Goal: Task Accomplishment & Management: Manage account settings

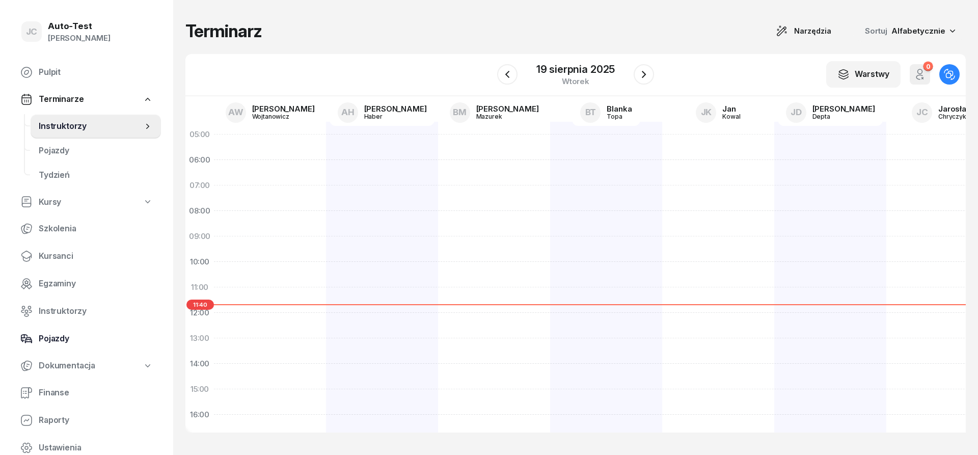
drag, startPoint x: 87, startPoint y: 335, endPoint x: 152, endPoint y: 334, distance: 65.2
click at [87, 335] on span "Pojazdy" at bounding box center [96, 338] width 114 height 13
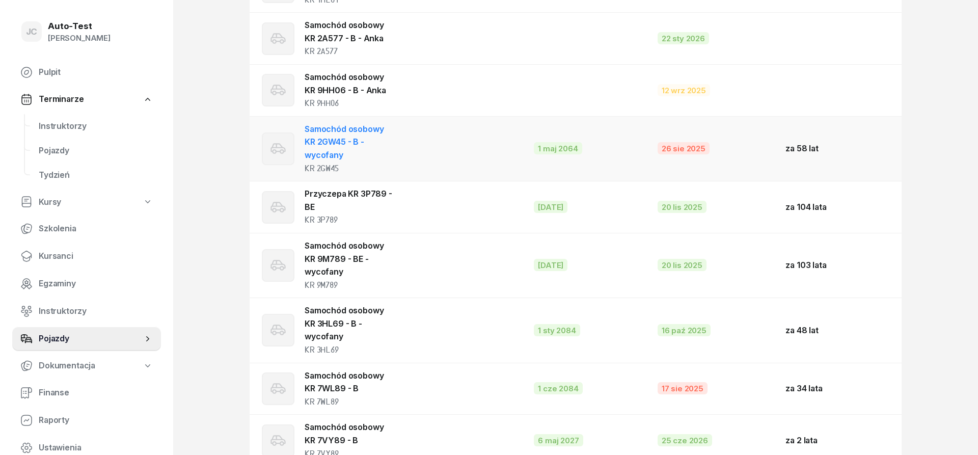
scroll to position [988, 0]
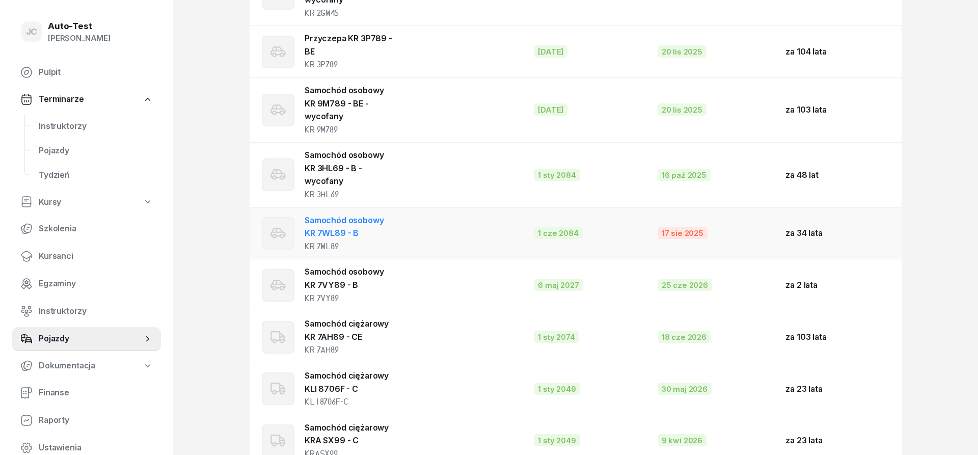
click at [438, 243] on td "Samochód osobowy KR 7WL89 - B KR 7WL89" at bounding box center [388, 233] width 276 height 52
select select
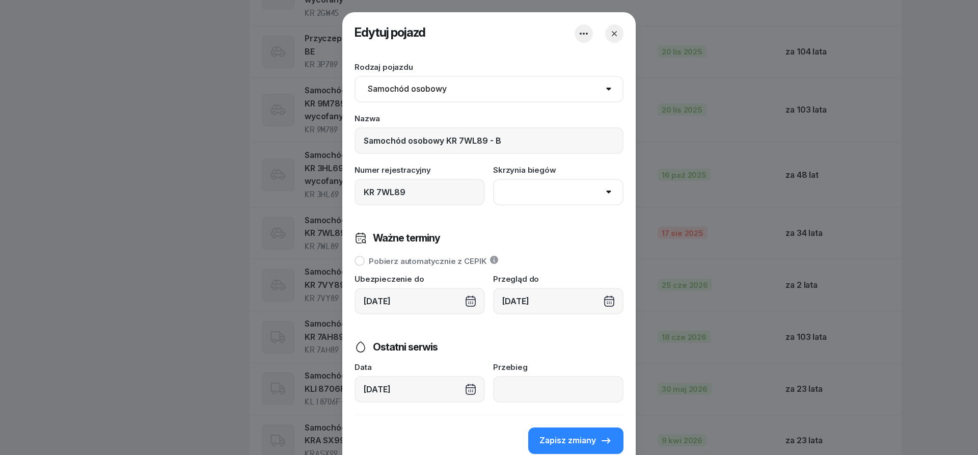
click at [557, 300] on div "[DATE]" at bounding box center [558, 301] width 130 height 26
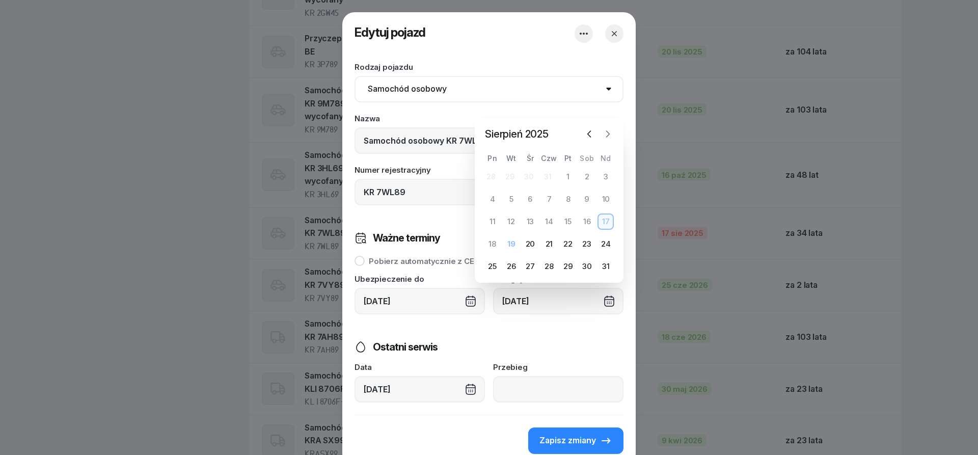
click at [607, 138] on icon "button" at bounding box center [608, 134] width 10 height 10
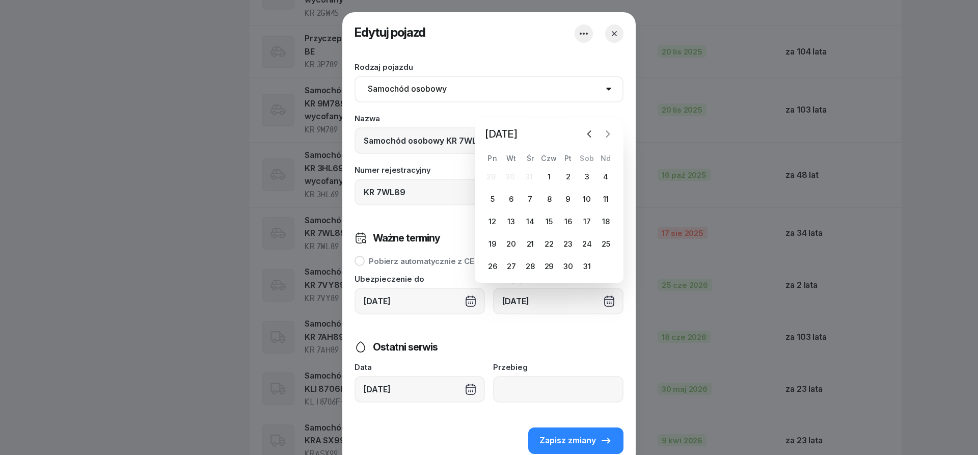
click at [607, 138] on icon "button" at bounding box center [608, 134] width 10 height 10
click at [606, 110] on icon "button" at bounding box center [608, 112] width 10 height 10
click at [606, 113] on div "Rodzaj pojazdu Samochód osobowy Motocykl Samochód ciężarowy Przyczepa Autobus T…" at bounding box center [489, 134] width 269 height 142
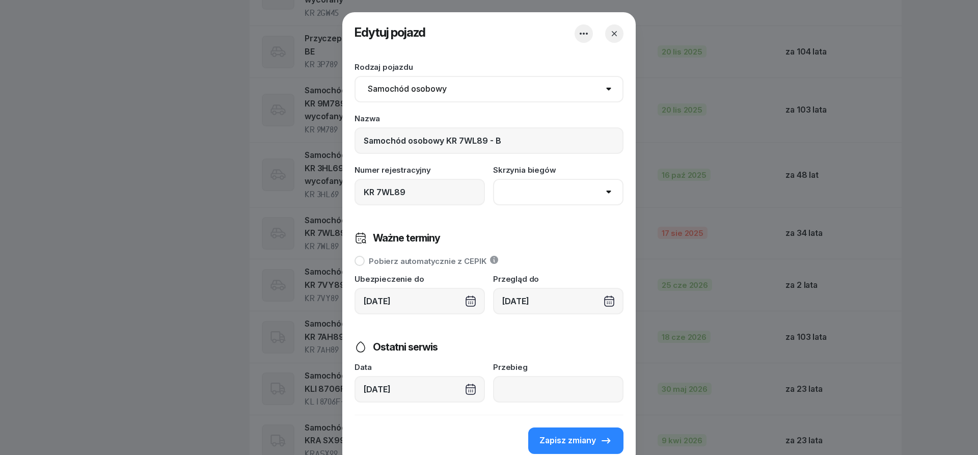
click at [557, 299] on div "[DATE]" at bounding box center [558, 301] width 130 height 26
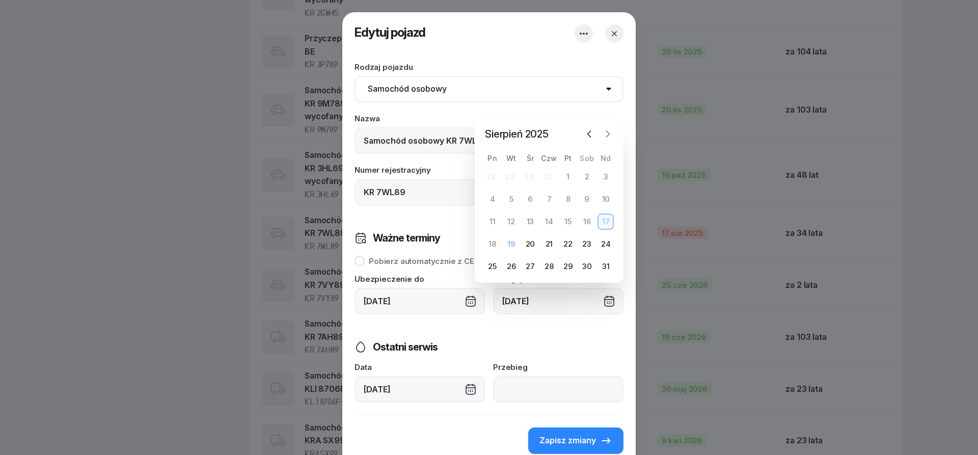
click at [607, 132] on icon "button" at bounding box center [608, 134] width 10 height 10
click at [607, 134] on icon "button" at bounding box center [608, 134] width 10 height 10
click at [607, 135] on icon "button" at bounding box center [608, 134] width 10 height 10
click at [608, 135] on icon "button" at bounding box center [608, 134] width 10 height 10
click at [608, 135] on icon "button" at bounding box center [608, 134] width 3 height 6
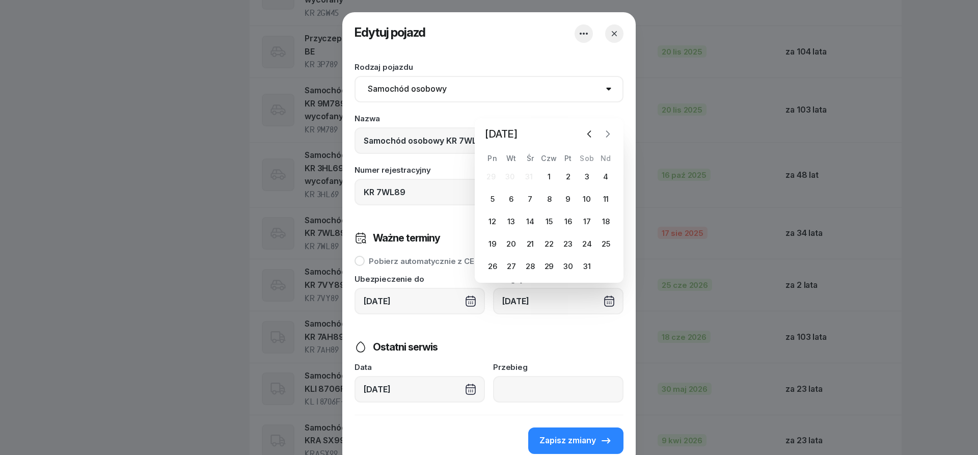
click at [608, 135] on icon "button" at bounding box center [608, 134] width 3 height 6
click at [611, 115] on icon "button" at bounding box center [608, 112] width 10 height 10
click at [611, 115] on div "Nazwa Samochód osobowy KR 7WL89 - B" at bounding box center [489, 134] width 269 height 39
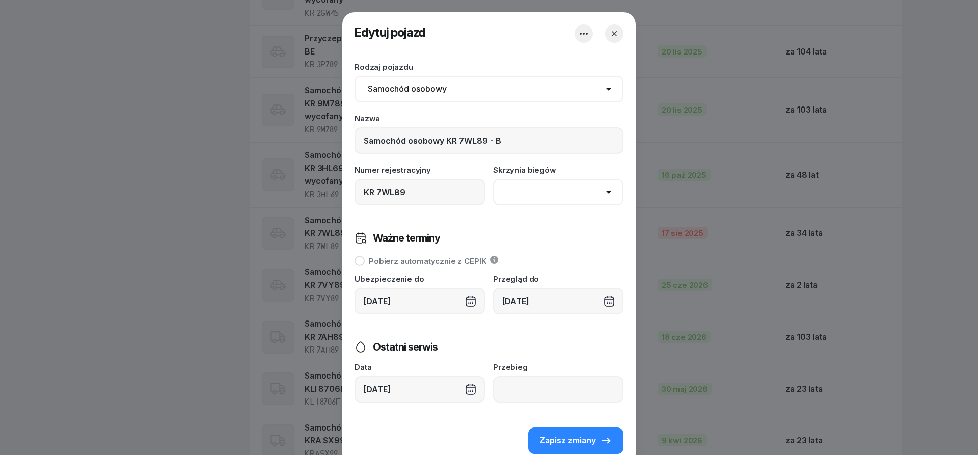
click at [571, 298] on div "[DATE]" at bounding box center [558, 301] width 130 height 26
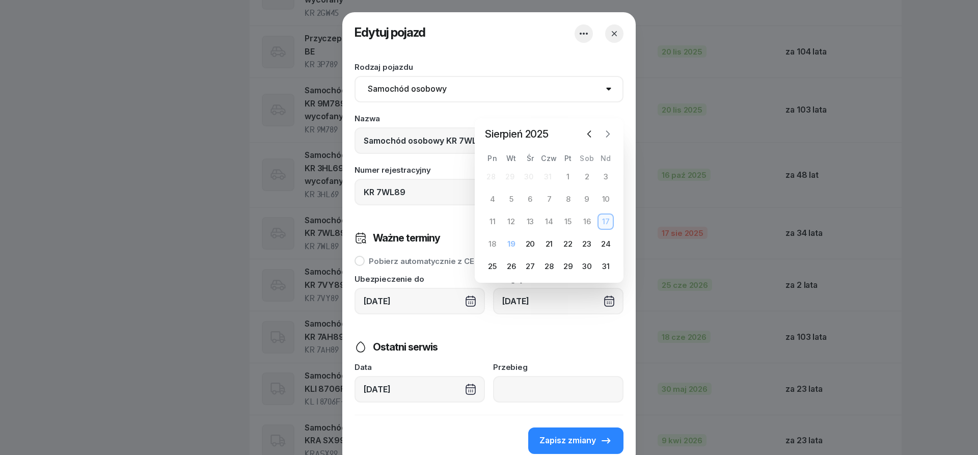
click at [606, 136] on icon "button" at bounding box center [608, 134] width 10 height 10
click at [607, 137] on icon "button" at bounding box center [608, 134] width 10 height 10
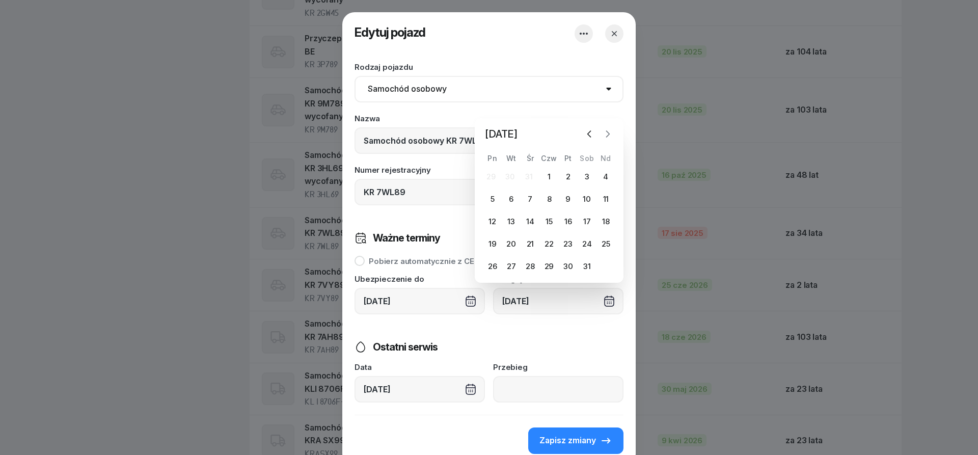
click at [607, 137] on icon "button" at bounding box center [608, 134] width 10 height 10
click at [608, 113] on icon "button" at bounding box center [608, 112] width 10 height 10
click at [607, 139] on icon "button" at bounding box center [608, 134] width 10 height 10
click at [609, 133] on icon "button" at bounding box center [608, 134] width 3 height 6
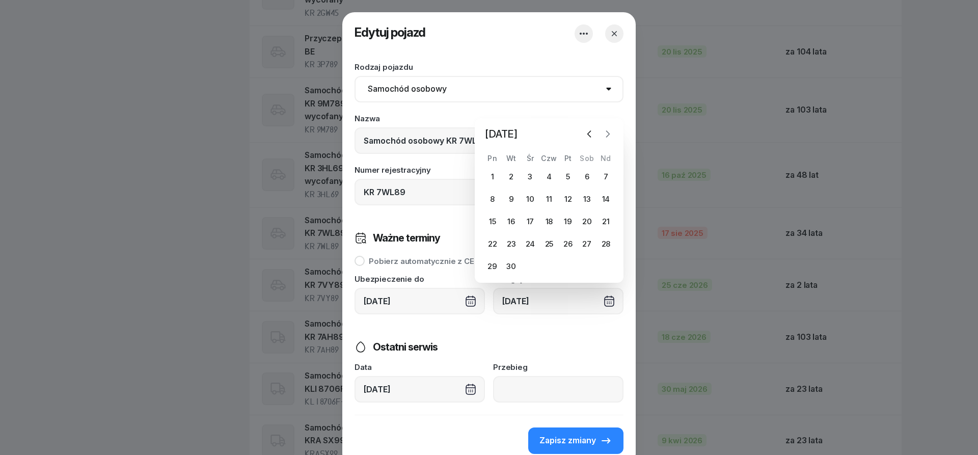
click at [609, 133] on icon "button" at bounding box center [608, 134] width 3 height 6
click at [515, 222] on div "18" at bounding box center [511, 222] width 16 height 16
type input "[DATE]"
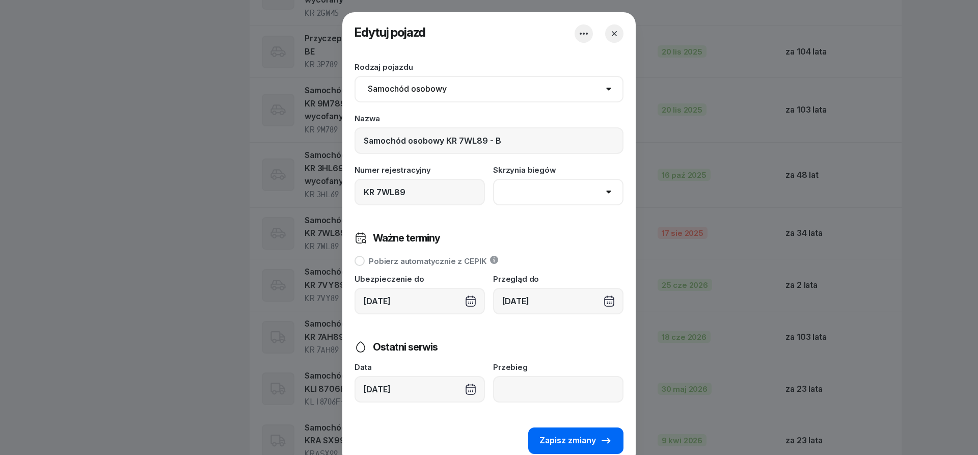
click at [577, 444] on span "Zapisz zmiany" at bounding box center [568, 440] width 57 height 13
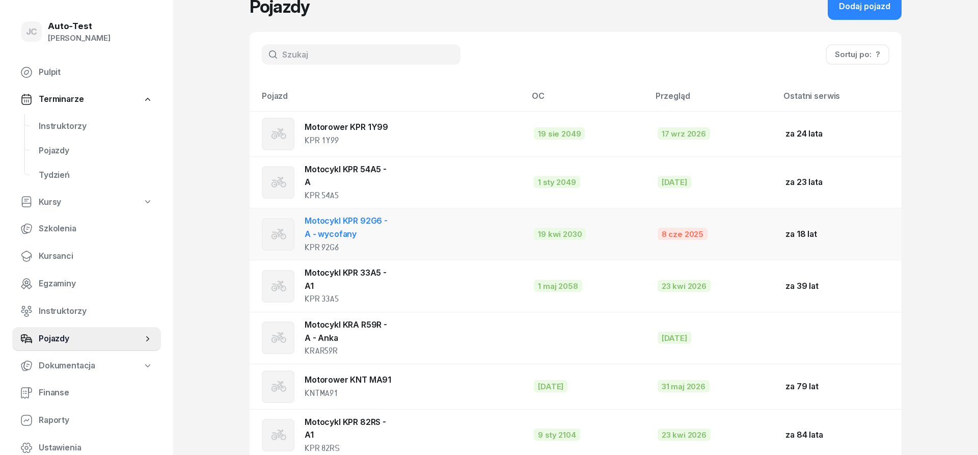
scroll to position [0, 0]
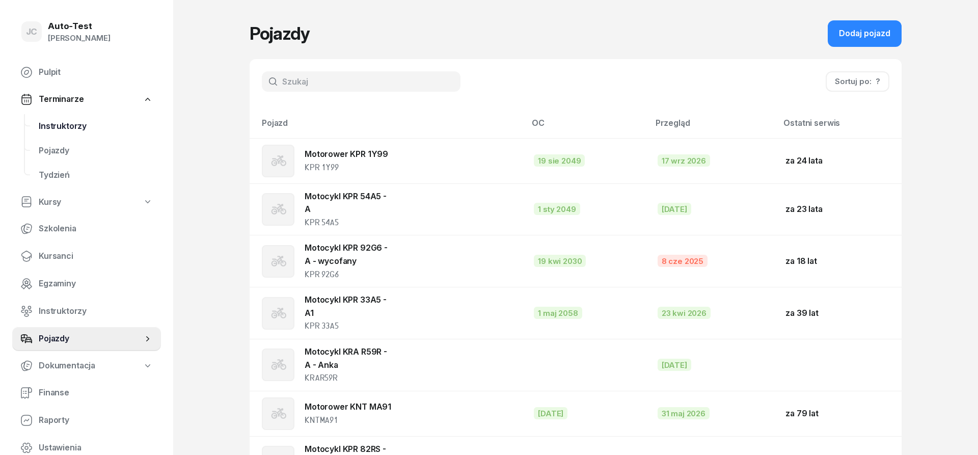
click at [84, 131] on span "Instruktorzy" at bounding box center [96, 126] width 114 height 13
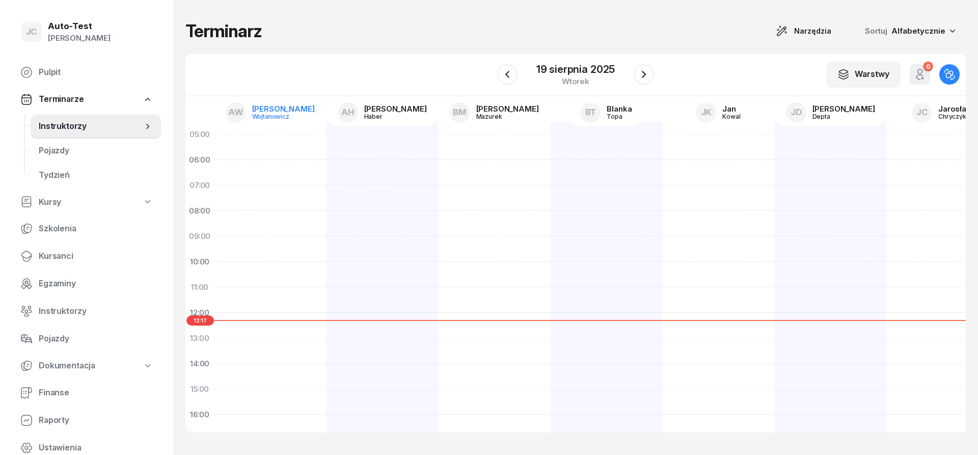
click at [295, 112] on div "[PERSON_NAME]" at bounding box center [283, 109] width 63 height 8
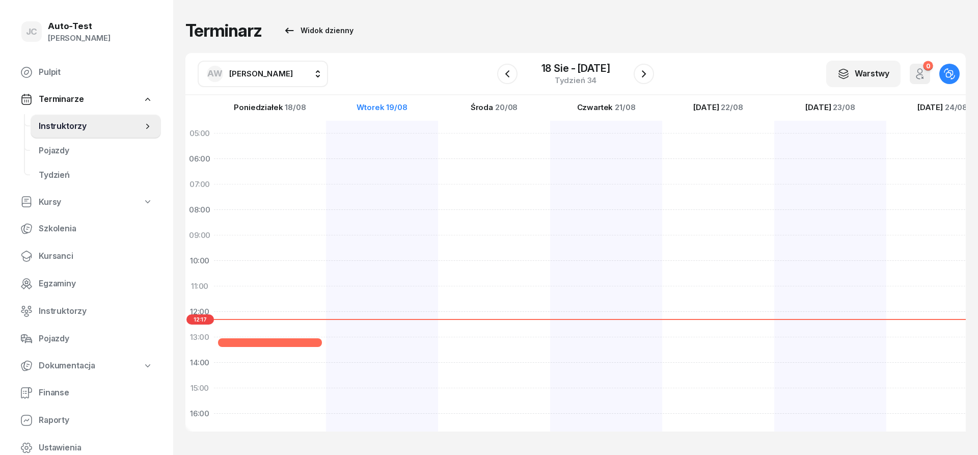
click at [253, 79] on span "[PERSON_NAME]" at bounding box center [261, 73] width 64 height 13
type input "mare"
click at [277, 168] on span "[PERSON_NAME]" at bounding box center [266, 169] width 63 height 13
click at [508, 78] on icon "button" at bounding box center [507, 74] width 12 height 12
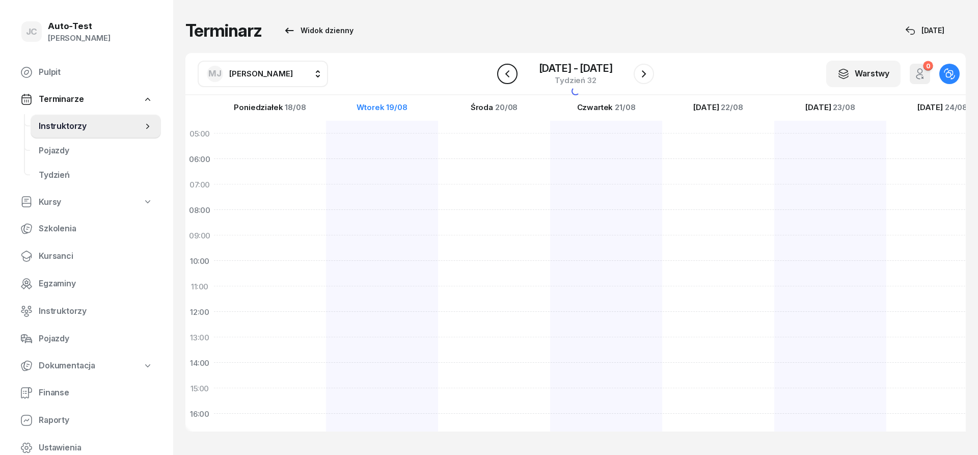
click at [508, 78] on icon "button" at bounding box center [507, 74] width 12 height 12
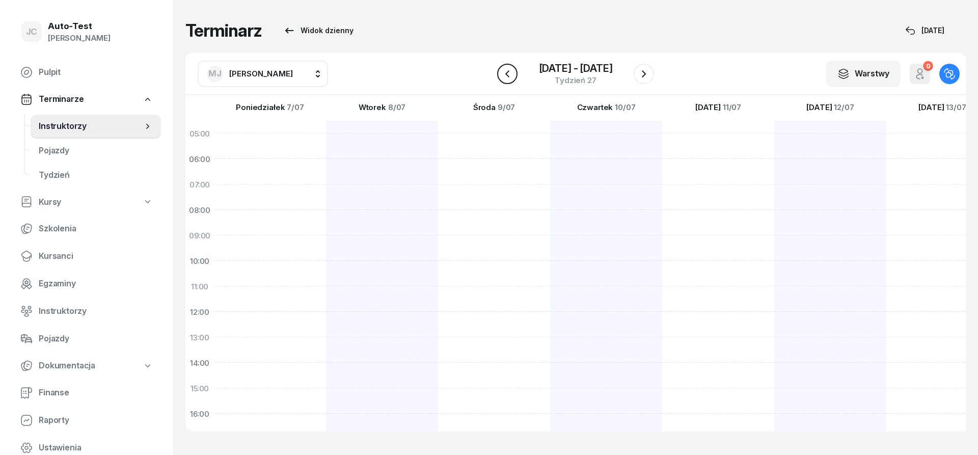
click at [508, 78] on icon "button" at bounding box center [507, 74] width 12 height 12
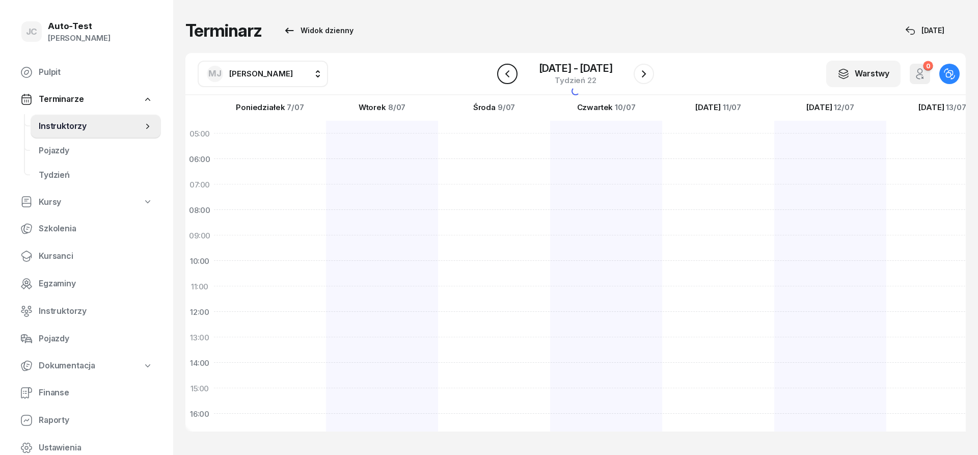
click at [508, 78] on icon "button" at bounding box center [507, 74] width 12 height 12
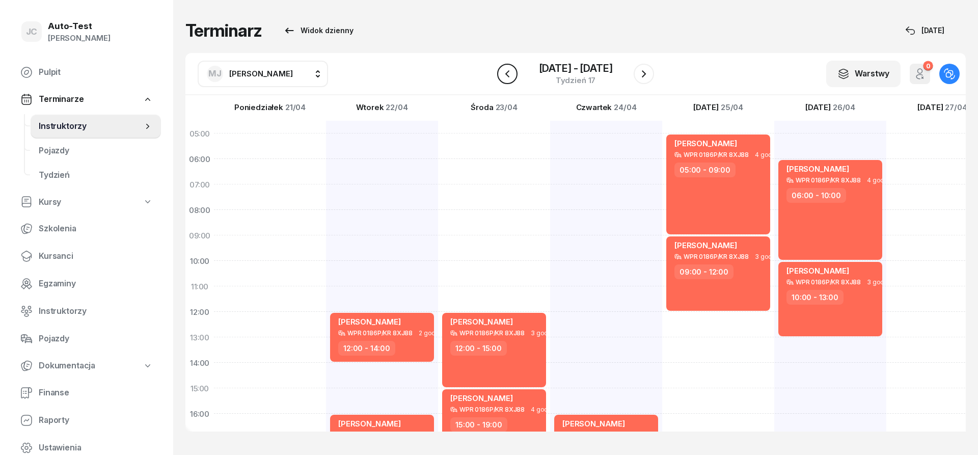
click at [508, 78] on icon "button" at bounding box center [507, 74] width 12 height 12
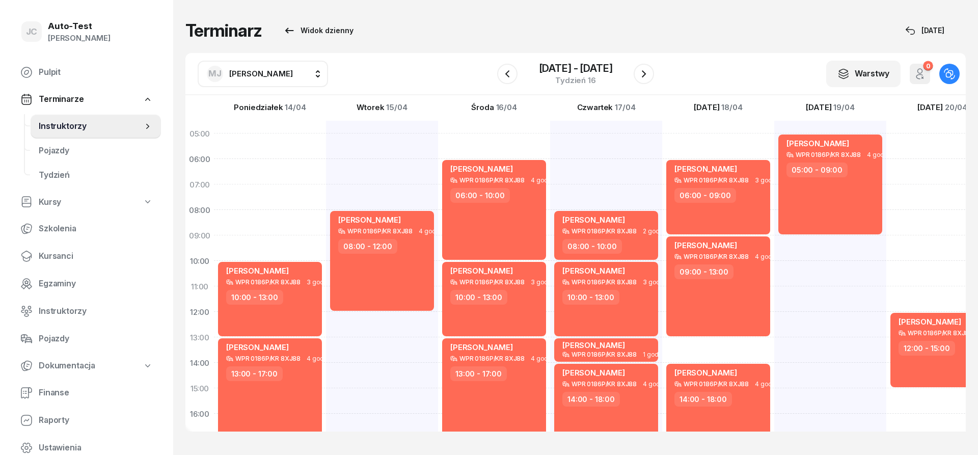
click at [887, 328] on div "[PERSON_NAME] WPR 0186P/KR 8XJ88 4 godz. 05:00 - 09:00" at bounding box center [943, 376] width 112 height 510
select select "12"
select select "14"
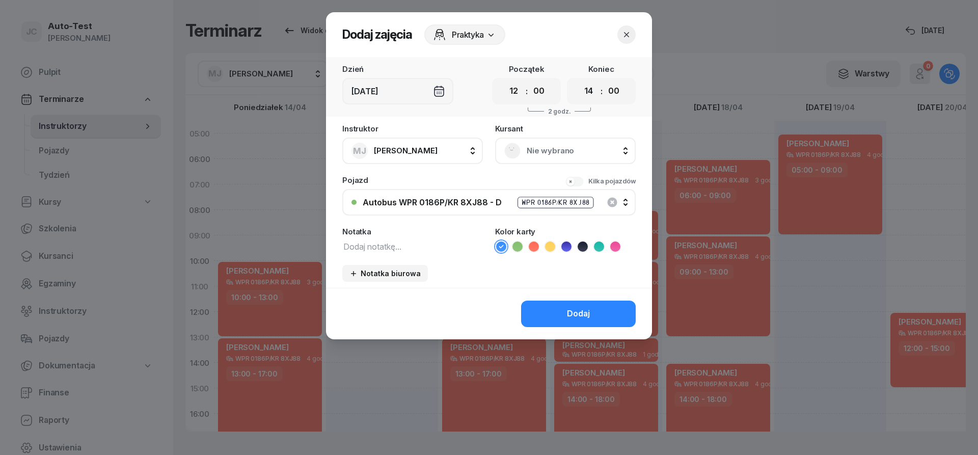
click at [544, 149] on span "Nie wybrano" at bounding box center [577, 150] width 100 height 13
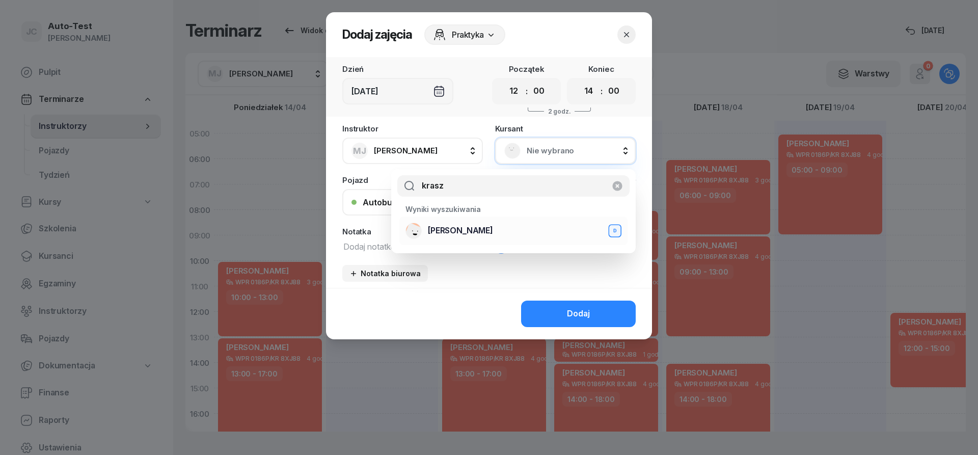
type input "krasz"
click at [474, 234] on span "[PERSON_NAME]" at bounding box center [460, 230] width 65 height 13
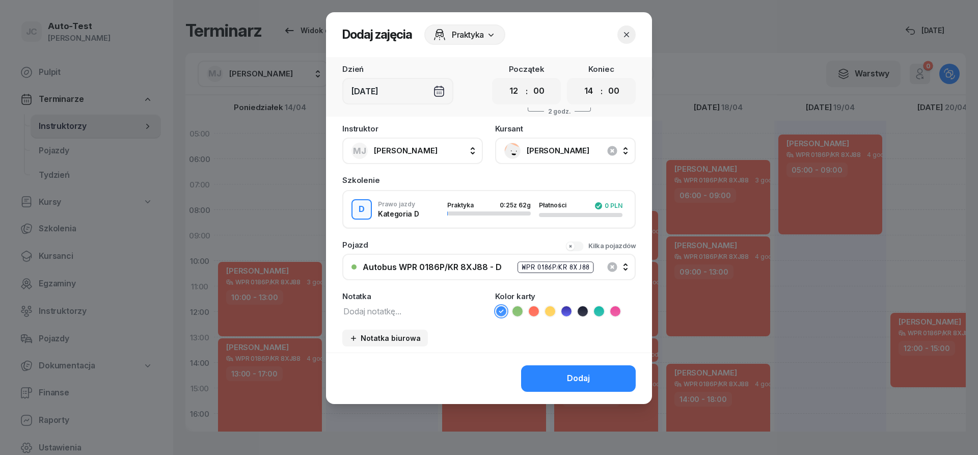
click at [534, 314] on icon at bounding box center [534, 311] width 10 height 10
click at [556, 378] on button "Dodaj" at bounding box center [578, 378] width 115 height 26
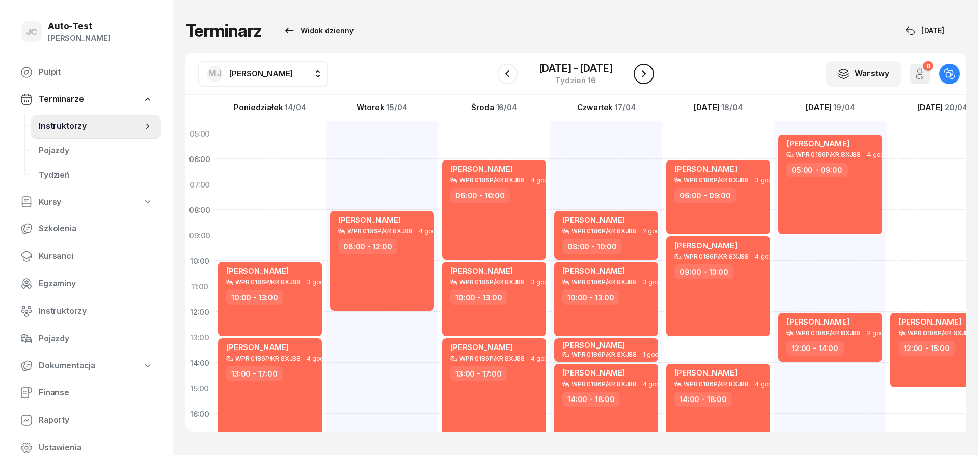
click at [647, 75] on icon "button" at bounding box center [644, 74] width 12 height 12
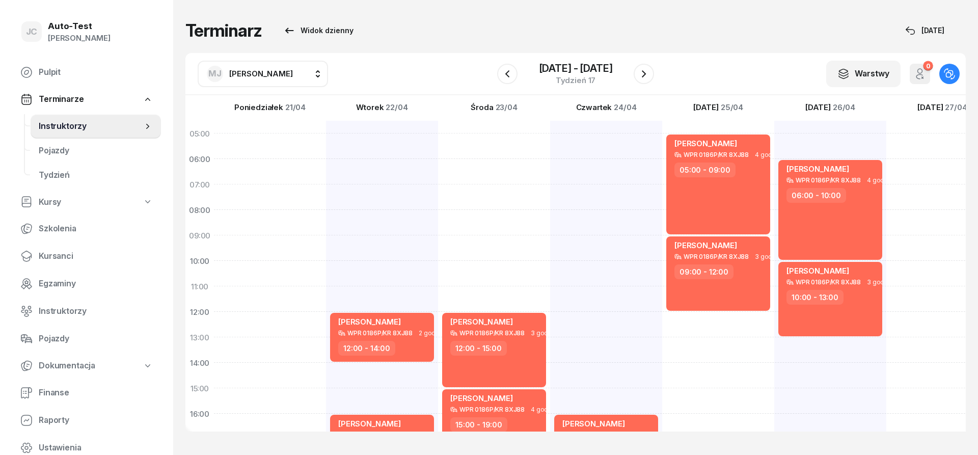
click at [438, 371] on div "[PERSON_NAME] WPR 0186P/KR 8XJ88 2 godz. 12:00 - 14:00 [PERSON_NAME] WPR 0186P/…" at bounding box center [494, 376] width 112 height 510
select select "14"
select select "16"
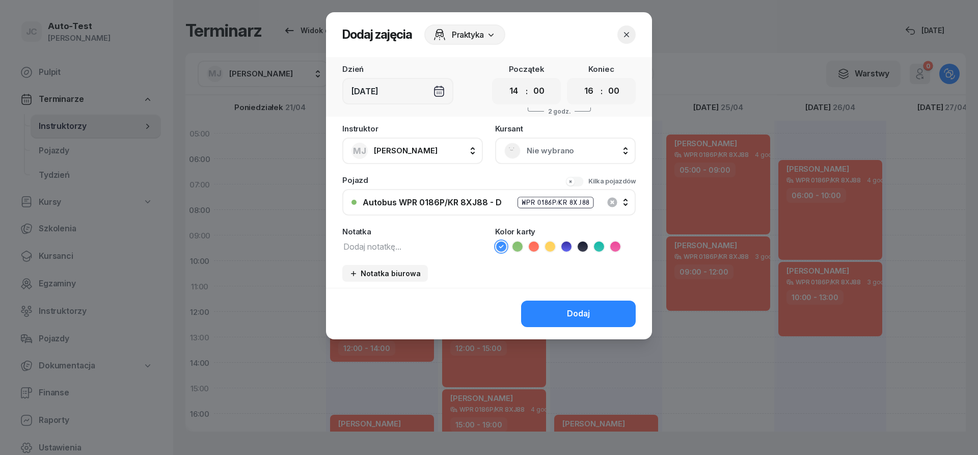
click at [552, 143] on div "Nie wybrano" at bounding box center [565, 151] width 122 height 16
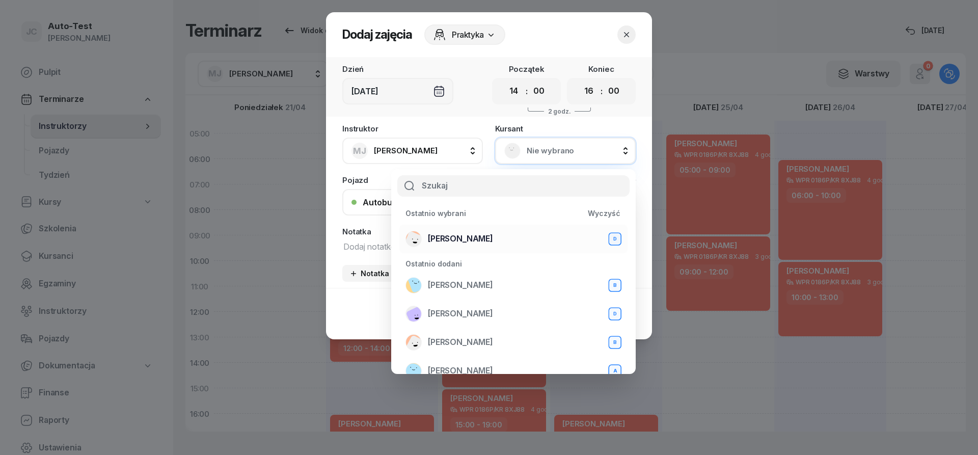
click at [499, 231] on div "[PERSON_NAME] D" at bounding box center [514, 239] width 216 height 16
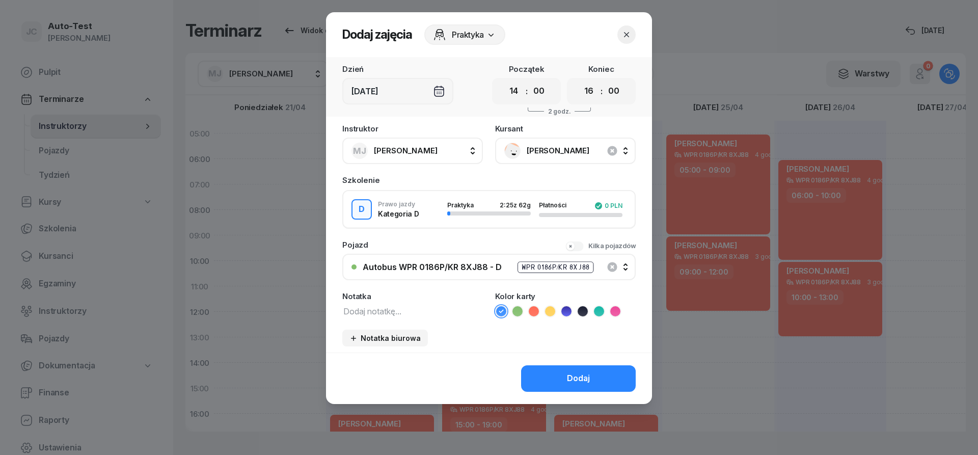
click at [530, 314] on icon at bounding box center [534, 311] width 10 height 10
click at [548, 378] on button "Dodaj" at bounding box center [578, 378] width 115 height 26
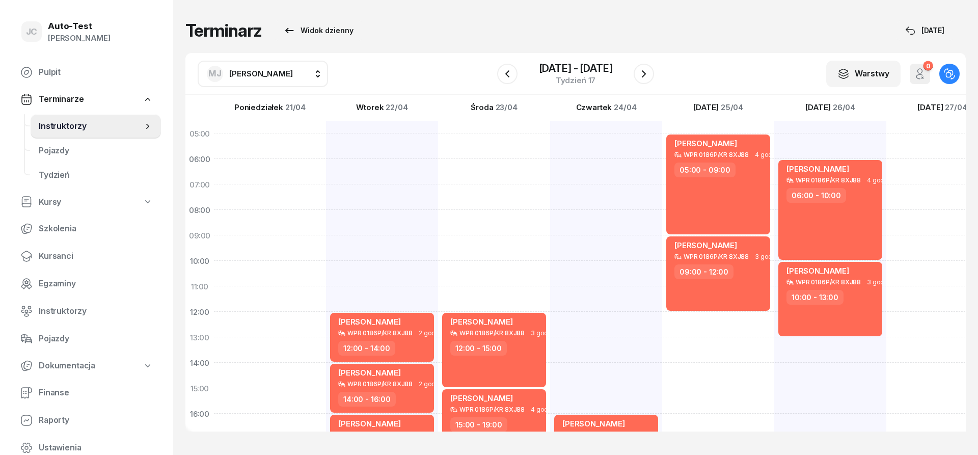
click at [550, 193] on div "[PERSON_NAME] WPR 0186P/KR 8XJ88 3 godz. 12:00 - 15:00 [PERSON_NAME] WPR 0186P/…" at bounding box center [606, 376] width 112 height 510
select select "07"
select select "09"
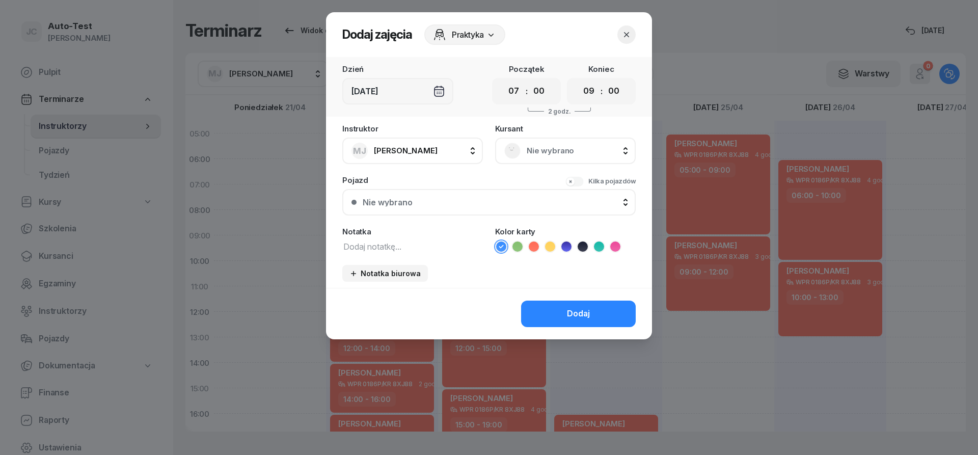
click at [536, 151] on span "Nie wybrano" at bounding box center [577, 150] width 100 height 13
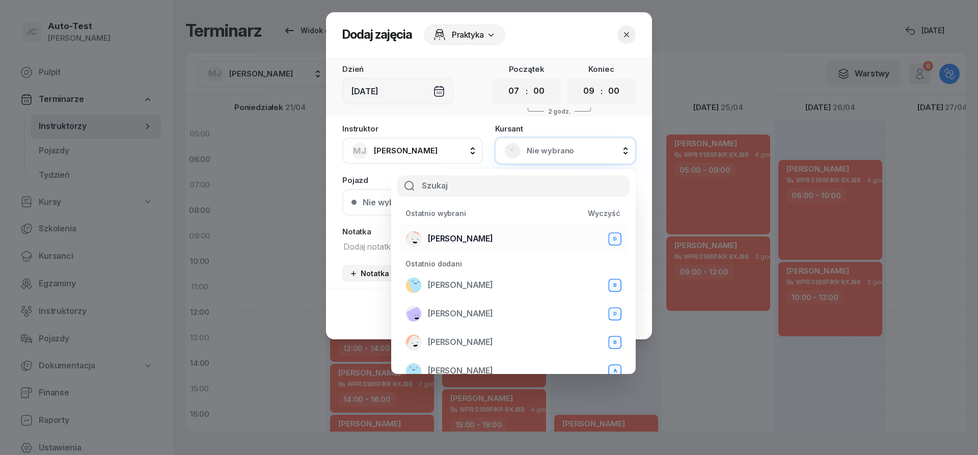
click at [514, 232] on div "[PERSON_NAME] D" at bounding box center [514, 239] width 216 height 16
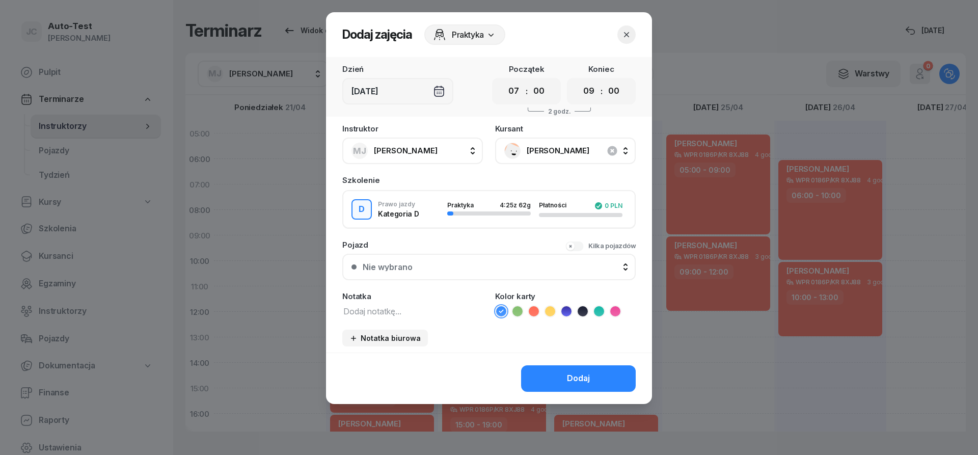
click at [491, 272] on button "Nie wybrano" at bounding box center [489, 267] width 294 height 26
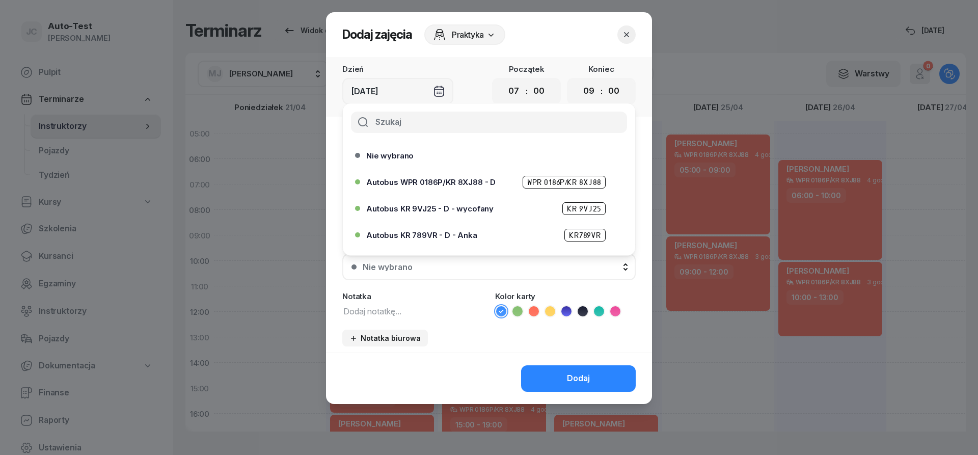
click at [468, 184] on span "Autobus WPR 0186P/KR 8XJ88 - D" at bounding box center [430, 182] width 129 height 8
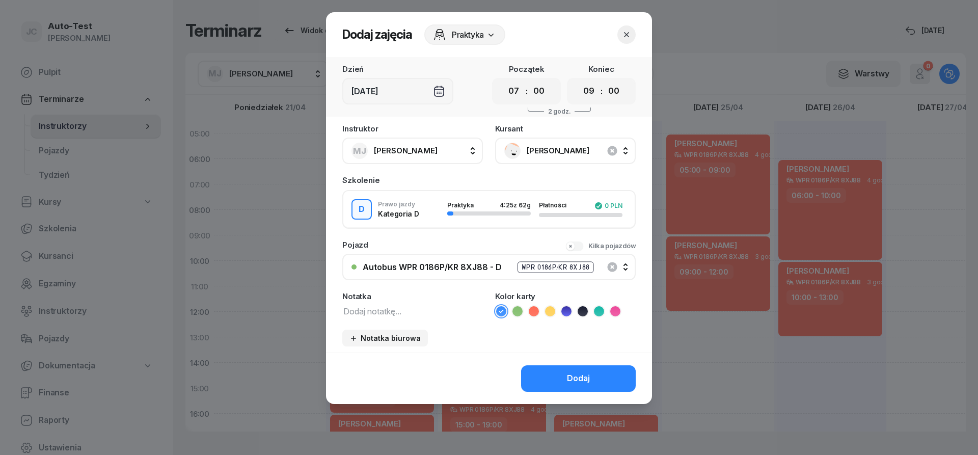
click at [538, 310] on icon at bounding box center [534, 311] width 10 height 10
click at [548, 374] on button "Dodaj" at bounding box center [578, 378] width 115 height 26
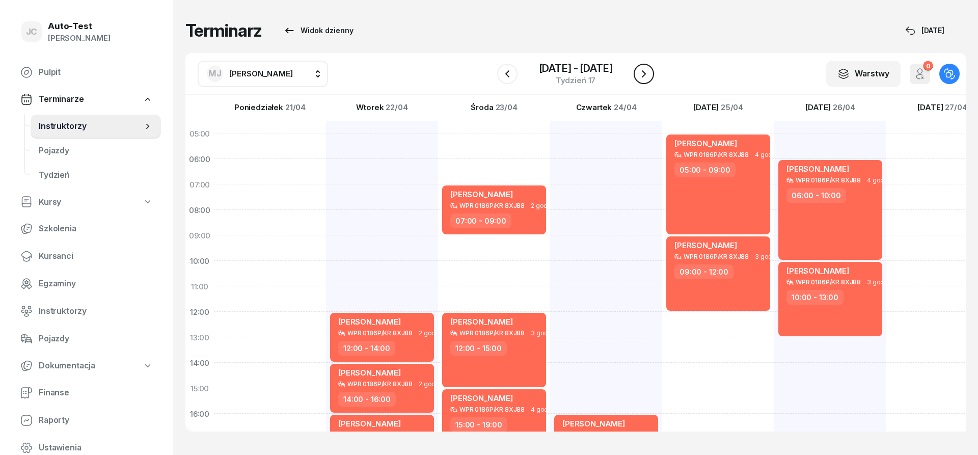
click at [647, 71] on icon "button" at bounding box center [644, 74] width 12 height 12
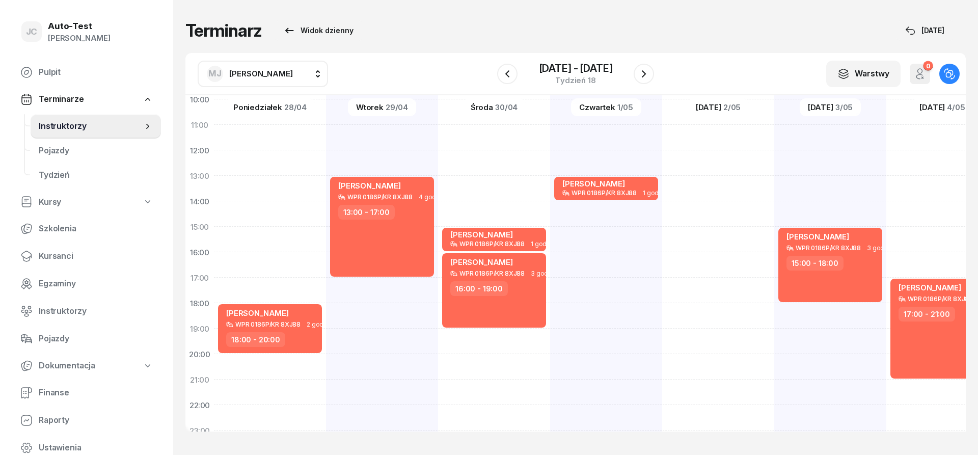
scroll to position [183, 0]
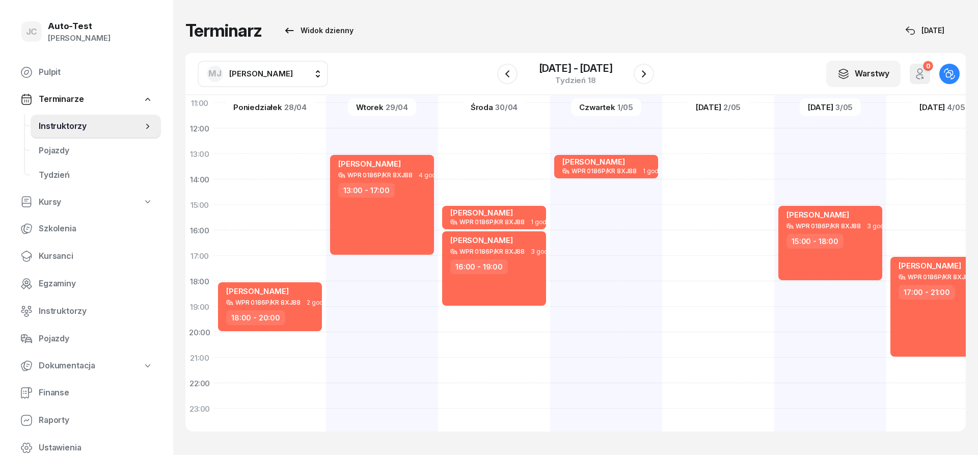
click at [775, 287] on div "[PERSON_NAME] WPR 0186P/KR 8XJ88 4 godz. 05:00 - 09:00" at bounding box center [831, 192] width 112 height 510
select select "18"
select select "20"
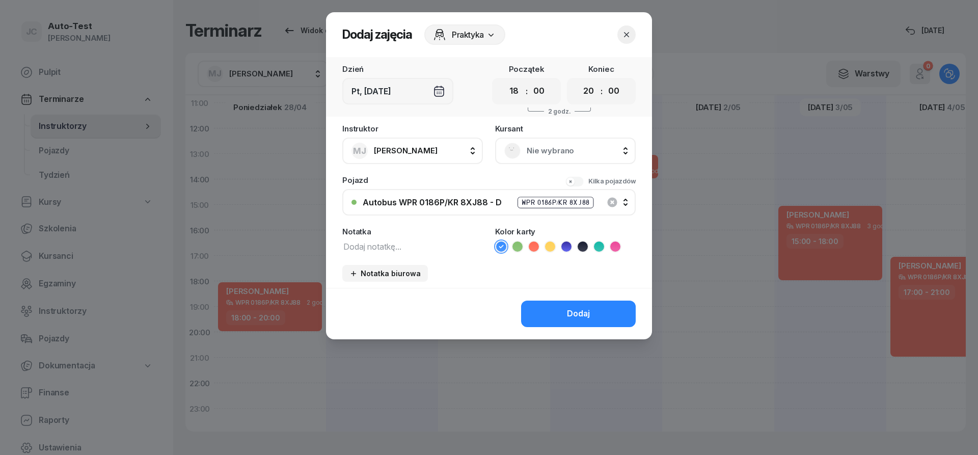
click at [526, 141] on div "Nie wybrano" at bounding box center [565, 151] width 141 height 26
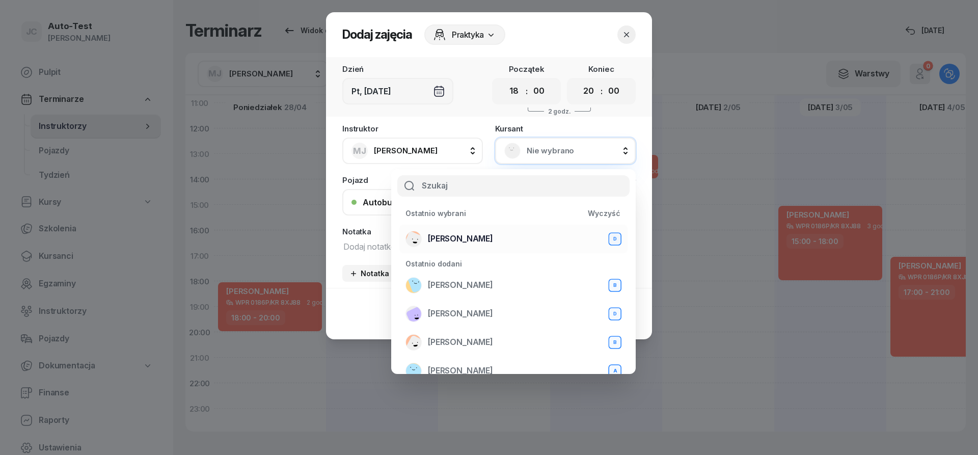
click at [509, 238] on div "[PERSON_NAME] D" at bounding box center [514, 239] width 216 height 16
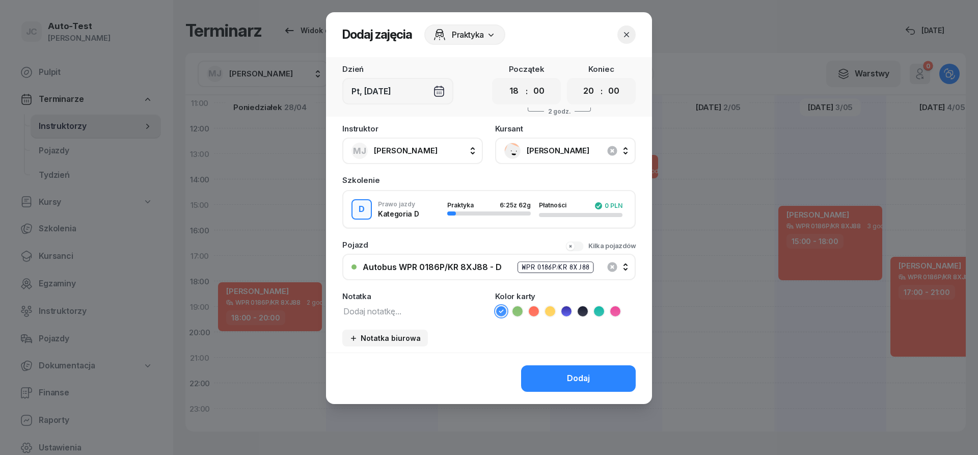
click at [532, 310] on icon at bounding box center [534, 311] width 10 height 10
click at [552, 366] on button "Dodaj" at bounding box center [578, 378] width 115 height 26
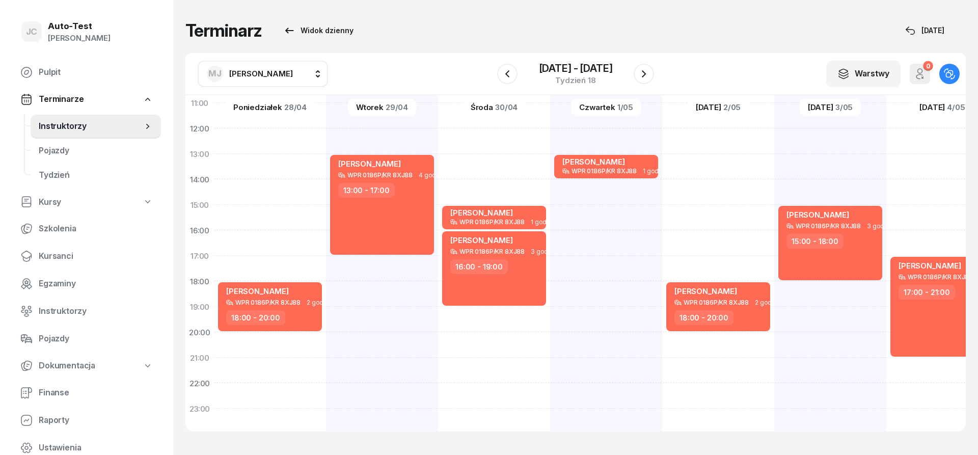
click at [887, 163] on div "[PERSON_NAME] WPR 0186P/KR 8XJ88 3 godz. 15:00 - 18:00" at bounding box center [943, 192] width 112 height 510
select select "13"
select select "15"
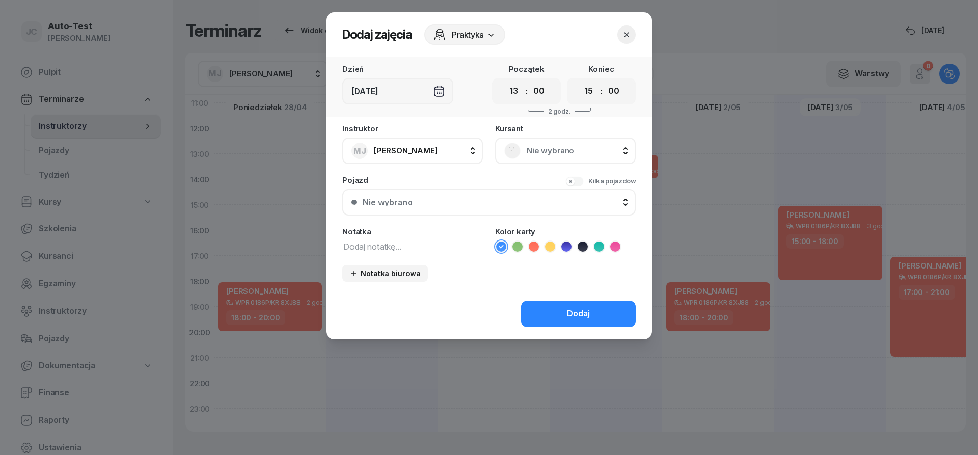
click at [585, 154] on span "Nie wybrano" at bounding box center [577, 150] width 100 height 13
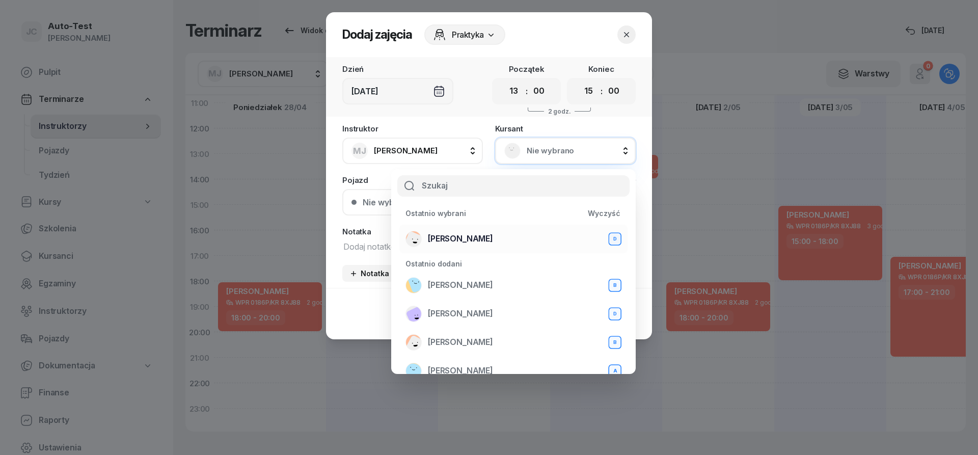
click at [456, 235] on span "[PERSON_NAME]" at bounding box center [460, 238] width 65 height 13
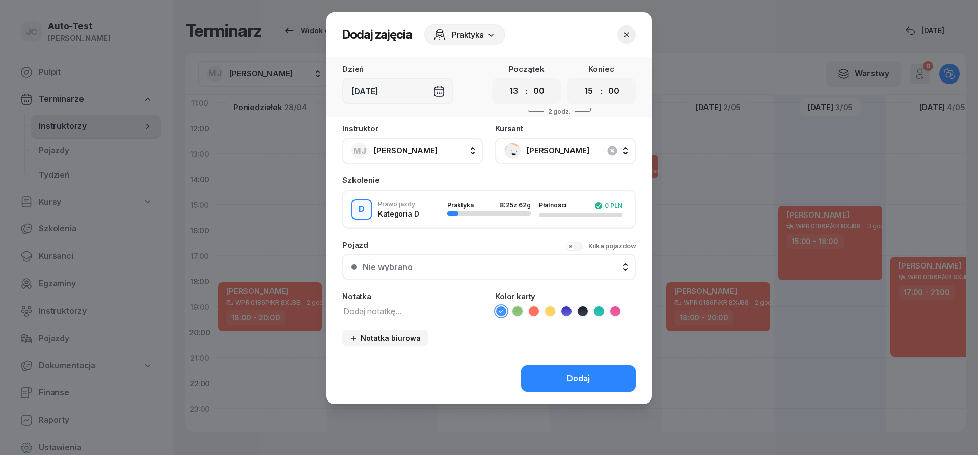
click at [481, 263] on div "Nie wybrano" at bounding box center [495, 267] width 264 height 8
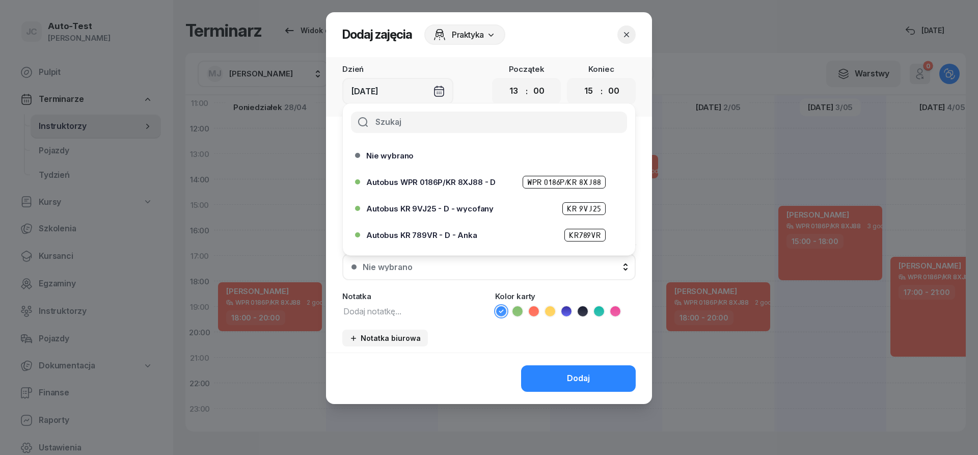
click at [478, 184] on span "Autobus WPR 0186P/KR 8XJ88 - D" at bounding box center [430, 182] width 129 height 8
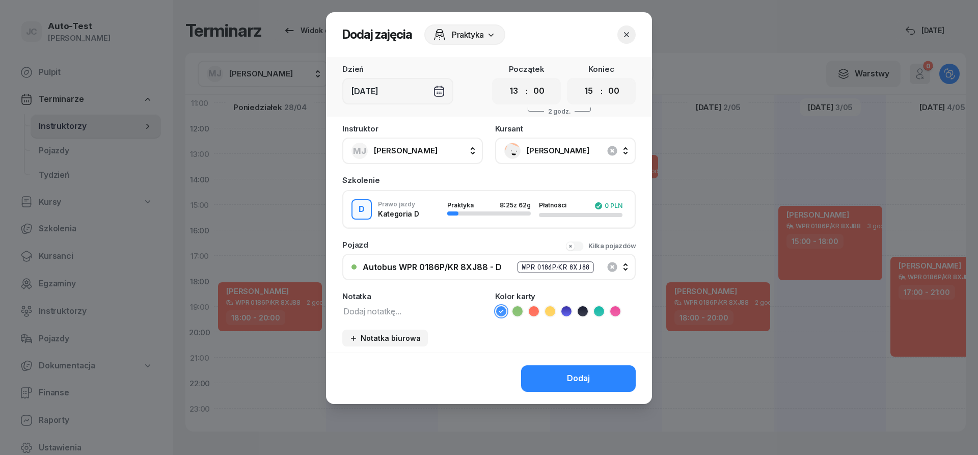
click at [537, 317] on div "Instruktor MJ [PERSON_NAME] AW [PERSON_NAME] AH [PERSON_NAME] BM [PERSON_NAME] …" at bounding box center [489, 239] width 326 height 228
click at [536, 316] on icon at bounding box center [534, 311] width 10 height 10
click at [550, 368] on button "Dodaj" at bounding box center [578, 378] width 115 height 26
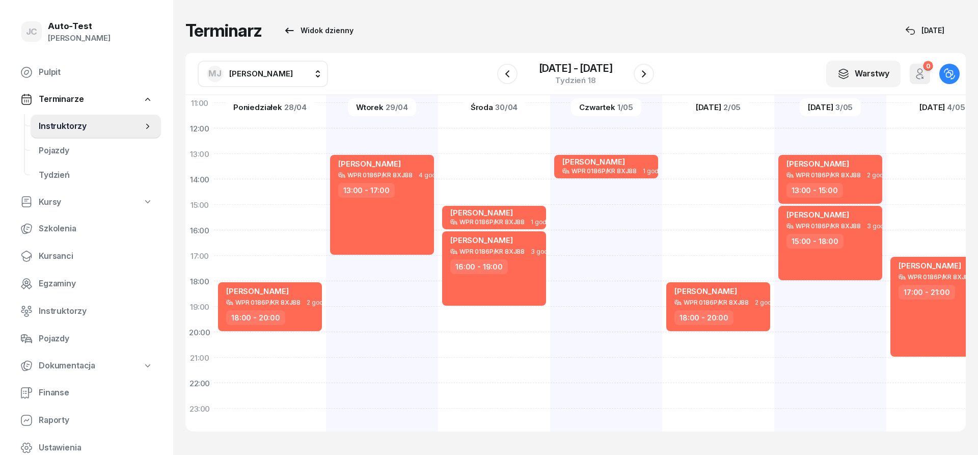
click at [916, 192] on div "[PERSON_NAME] WPR 0186P/KR 8XJ88 4 godz. 17:00 - 21:00" at bounding box center [943, 192] width 112 height 510
select select "14"
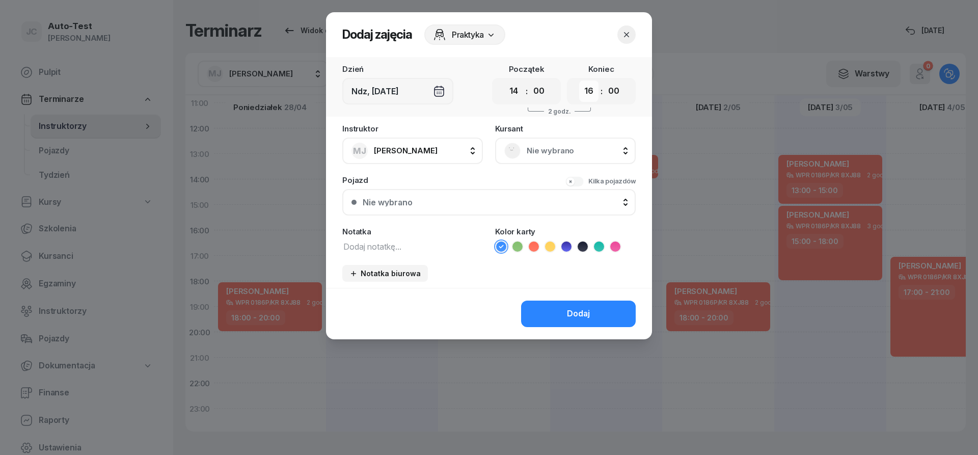
click at [579, 81] on select "00 01 02 03 04 05 06 07 08 09 10 11 12 13 14 15 16 17 18 19 20 21 22 23" at bounding box center [588, 91] width 19 height 21
select select "17"
click option "17" at bounding box center [0, 0] width 0 height 0
click at [558, 154] on span "Nie wybrano" at bounding box center [577, 150] width 100 height 13
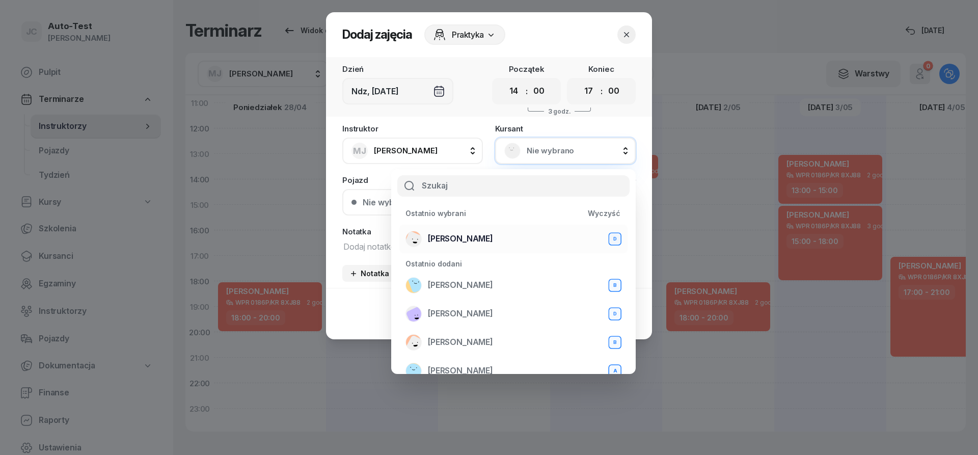
click at [491, 240] on span "[PERSON_NAME]" at bounding box center [460, 238] width 65 height 13
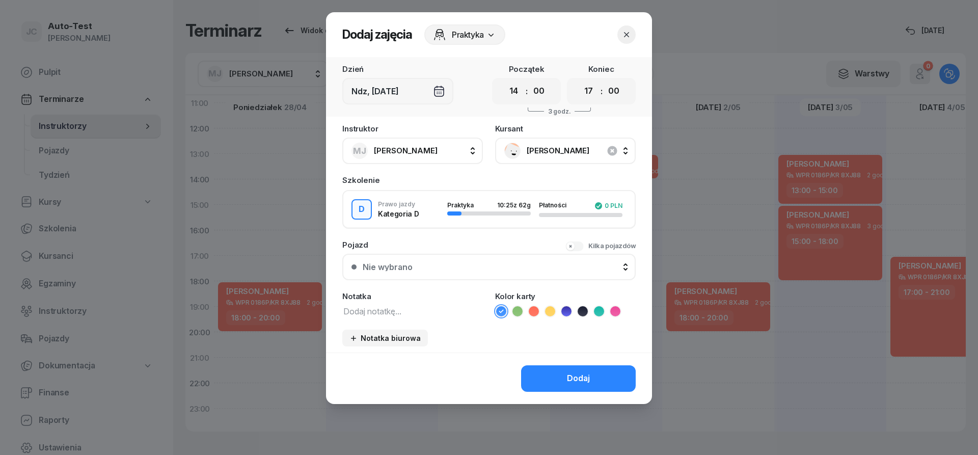
click at [460, 272] on button "Nie wybrano" at bounding box center [489, 267] width 294 height 26
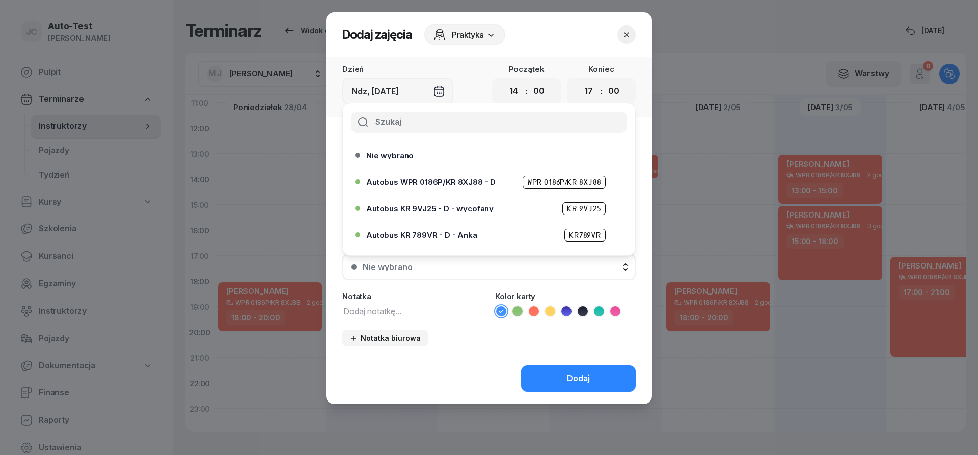
click at [449, 184] on span "Autobus WPR 0186P/KR 8XJ88 - D" at bounding box center [430, 182] width 129 height 8
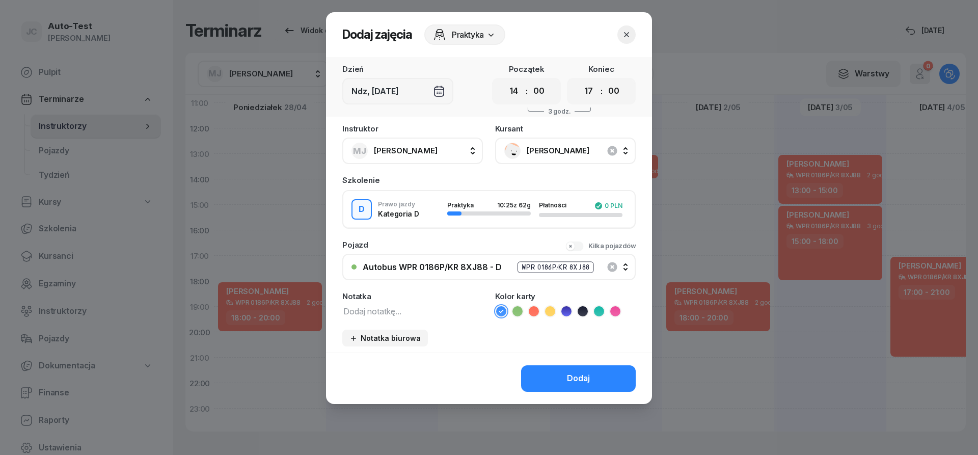
click at [536, 310] on icon at bounding box center [534, 311] width 10 height 10
click at [556, 380] on button "Dodaj" at bounding box center [578, 378] width 115 height 26
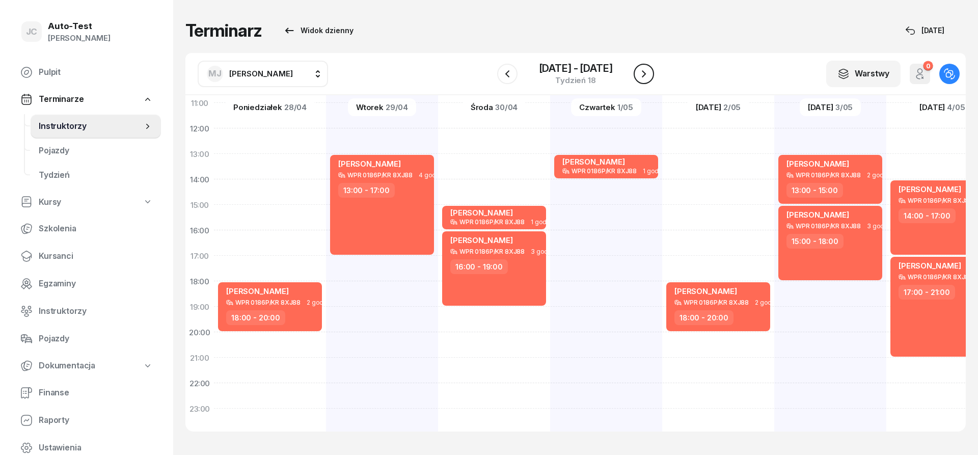
click at [650, 83] on button "button" at bounding box center [644, 74] width 20 height 20
click at [645, 74] on icon "button" at bounding box center [644, 73] width 4 height 7
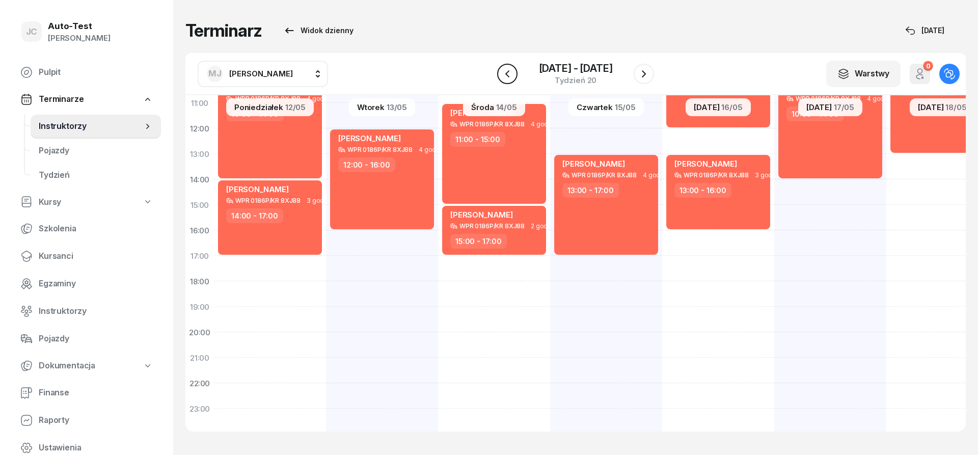
click at [516, 72] on button "button" at bounding box center [507, 74] width 20 height 20
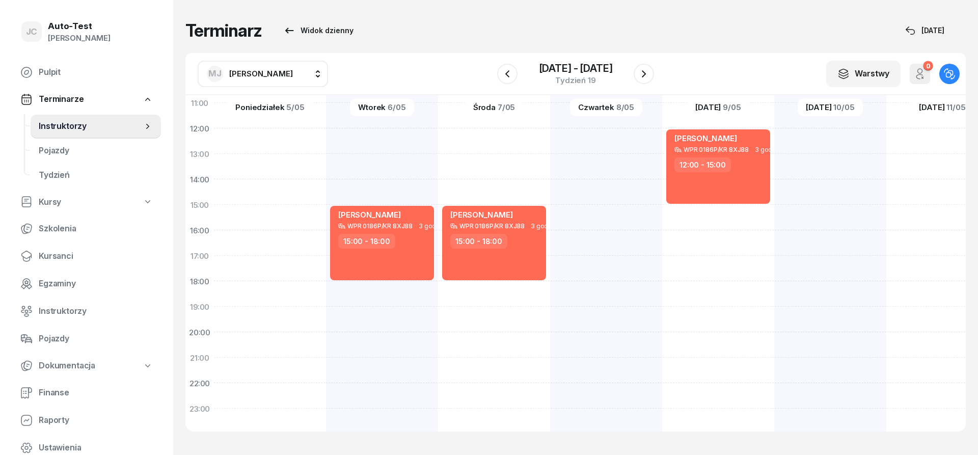
click at [326, 144] on div at bounding box center [382, 192] width 112 height 510
select select "12"
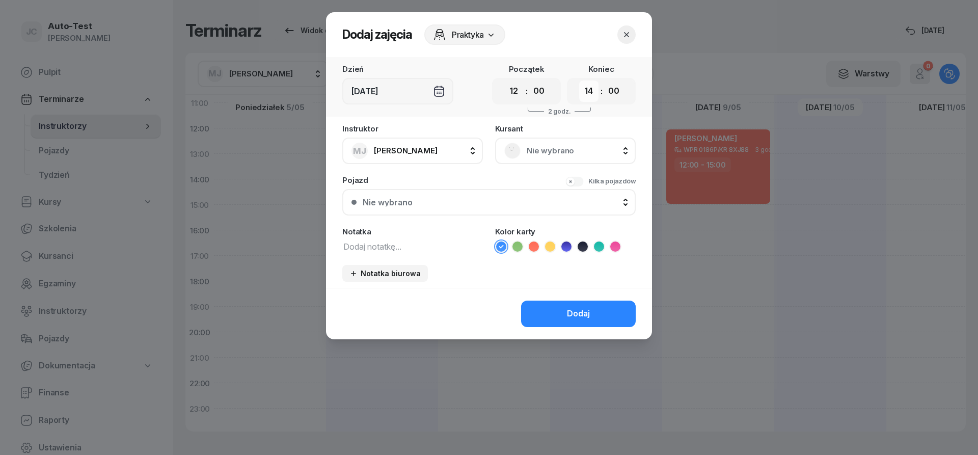
click at [579, 81] on select "00 01 02 03 04 05 06 07 08 09 10 11 12 13 14 15 16 17 18 19 20 21 22 23" at bounding box center [588, 91] width 19 height 21
select select "15"
click option "15" at bounding box center [0, 0] width 0 height 0
click at [539, 159] on div "Nie wybrano" at bounding box center [565, 151] width 141 height 26
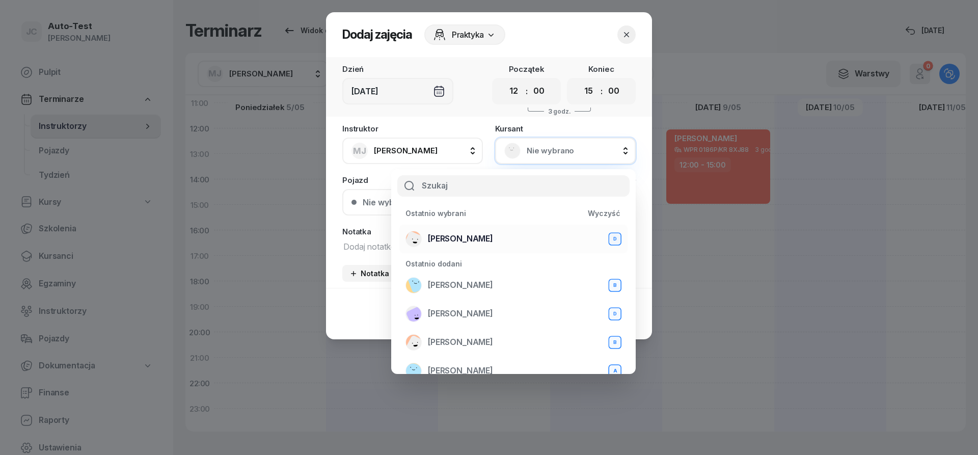
click at [487, 236] on span "[PERSON_NAME]" at bounding box center [460, 238] width 65 height 13
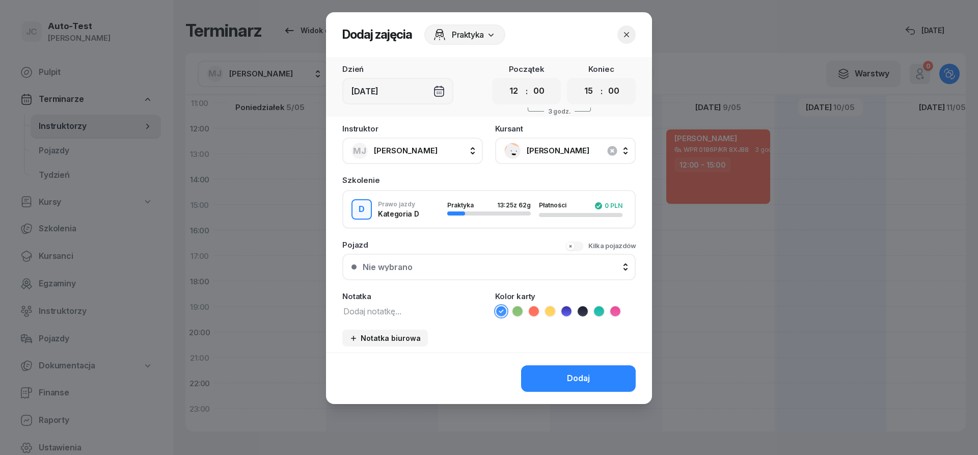
click at [469, 263] on div "Nie wybrano" at bounding box center [495, 267] width 264 height 8
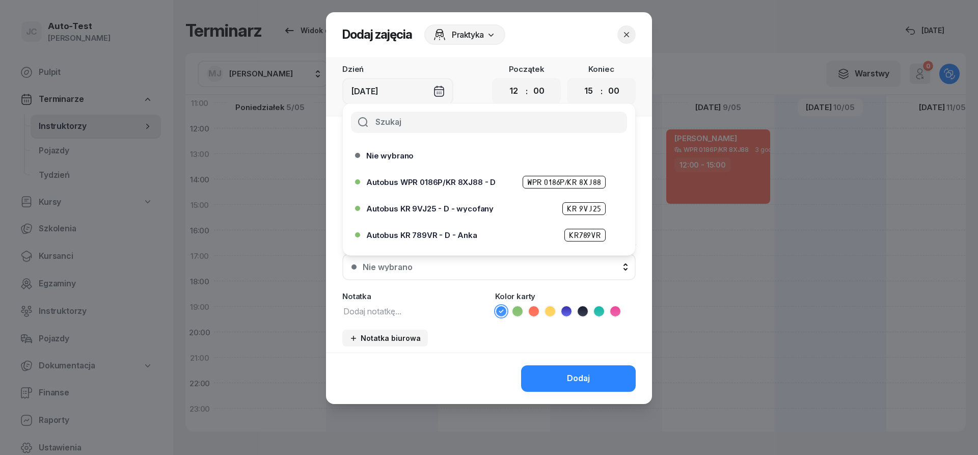
click at [465, 177] on div "Autobus WPR 0186P/KR 8XJ88 - D WPR 0186P/KR 8XJ88" at bounding box center [491, 182] width 251 height 13
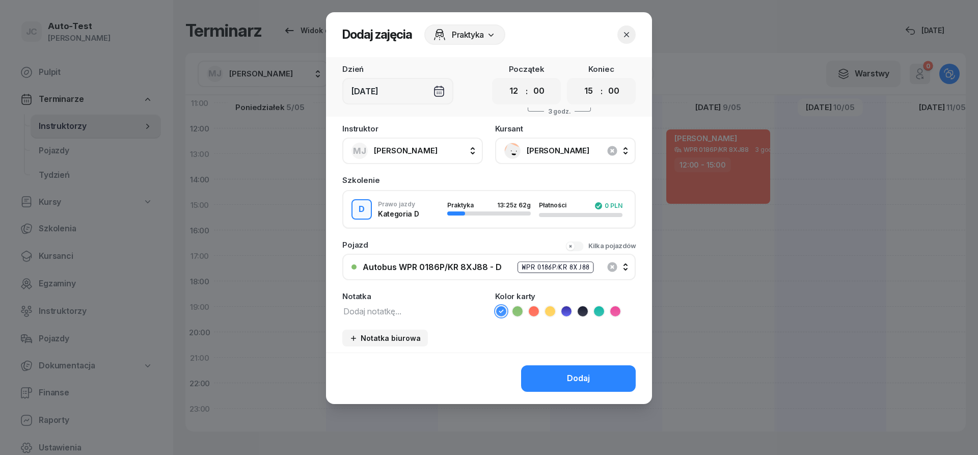
click at [529, 312] on icon at bounding box center [534, 311] width 10 height 10
click at [574, 375] on div "Dodaj" at bounding box center [578, 378] width 23 height 13
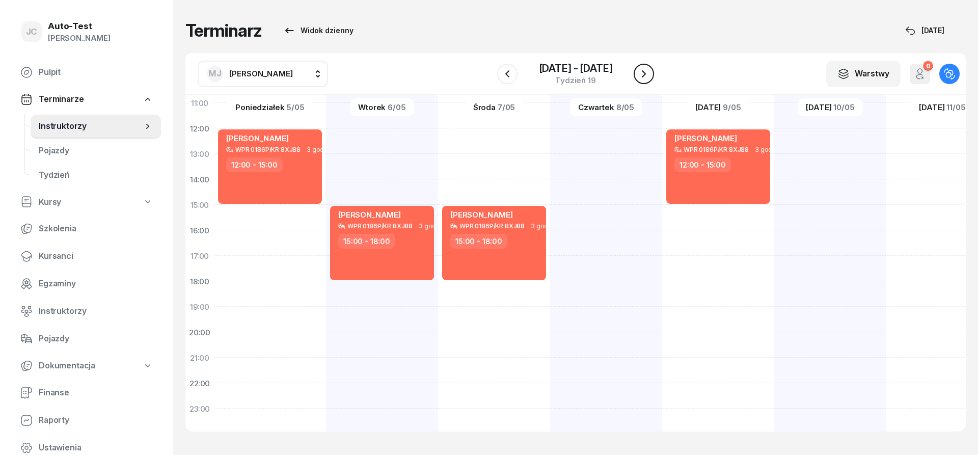
click at [640, 76] on icon "button" at bounding box center [644, 74] width 12 height 12
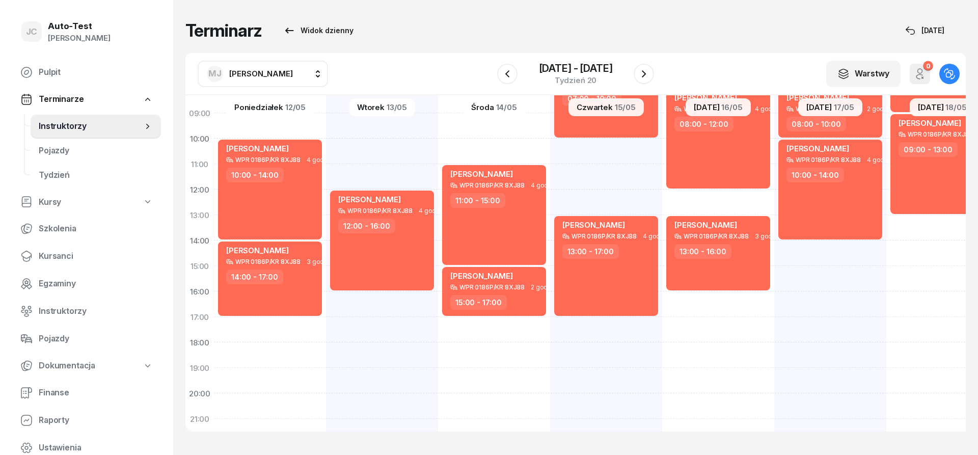
click at [662, 146] on div "[PERSON_NAME] WPR 0186P/KR 8XJ88 2 godz. 05:00 - 07:00 [PERSON_NAME] WPR 0186P/…" at bounding box center [718, 253] width 112 height 510
select select "10"
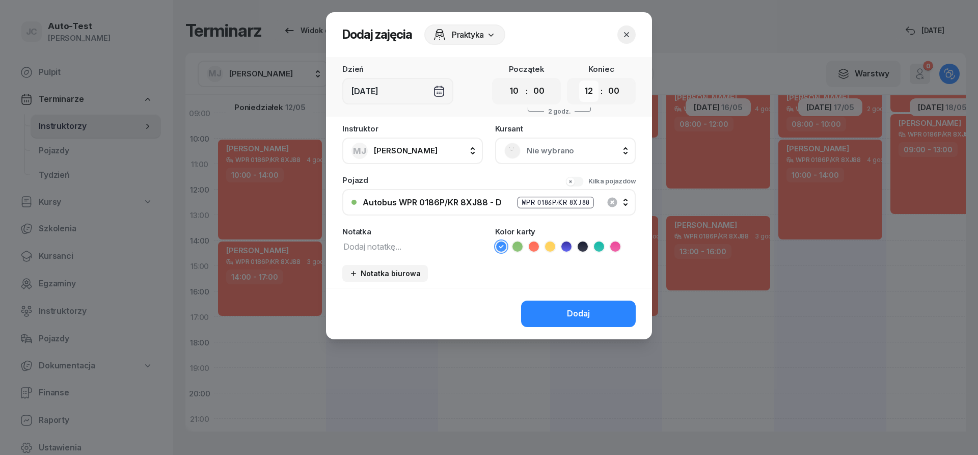
click at [579, 81] on select "00 01 02 03 04 05 06 07 08 09 10 11 12 13 14 15 16 17 18 19 20 21 22 23" at bounding box center [588, 91] width 19 height 21
select select "13"
click option "13" at bounding box center [0, 0] width 0 height 0
click at [537, 153] on span "Nie wybrano" at bounding box center [577, 150] width 100 height 13
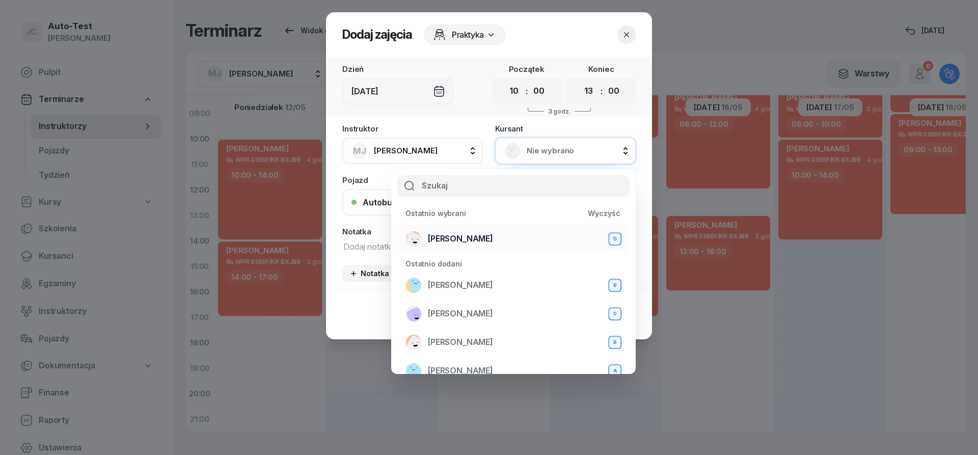
click at [507, 238] on div "[PERSON_NAME] D" at bounding box center [514, 239] width 216 height 16
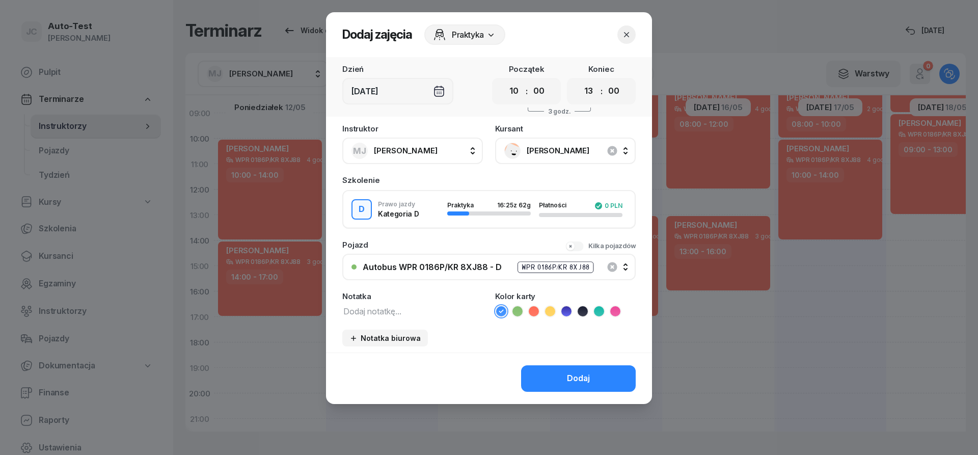
click at [535, 311] on icon at bounding box center [534, 311] width 10 height 10
click at [540, 383] on button "Dodaj" at bounding box center [578, 378] width 115 height 26
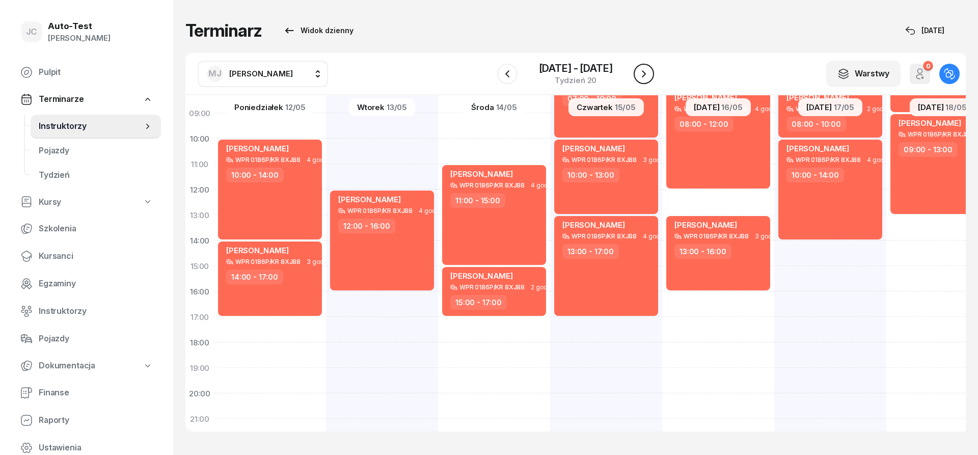
click at [644, 78] on icon "button" at bounding box center [644, 74] width 12 height 12
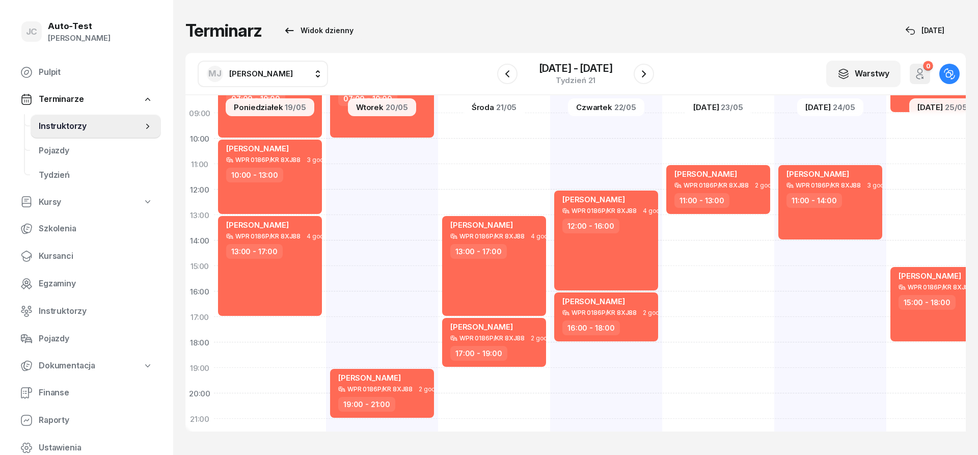
click at [662, 129] on div "[PERSON_NAME] WPR 0186P/KR 8XJ88 3 godz. 05:00 - 08:00 [PERSON_NAME] WPR 0186P/…" at bounding box center [718, 253] width 112 height 510
select select "09"
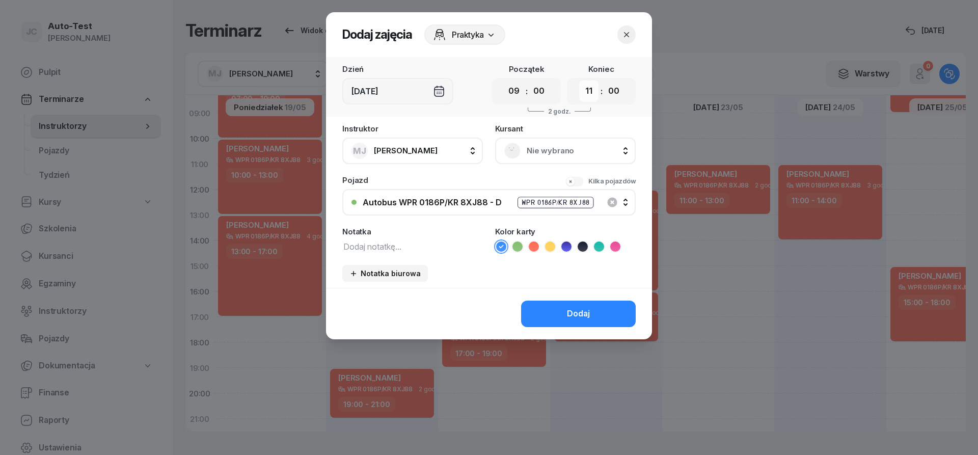
click at [579, 81] on select "00 01 02 03 04 05 06 07 08 09 10 11 12 13 14 15 16 17 18 19 20 21 22 23" at bounding box center [588, 91] width 19 height 21
select select "12"
click option "12" at bounding box center [0, 0] width 0 height 0
click at [543, 151] on span "Nie wybrano" at bounding box center [577, 150] width 100 height 13
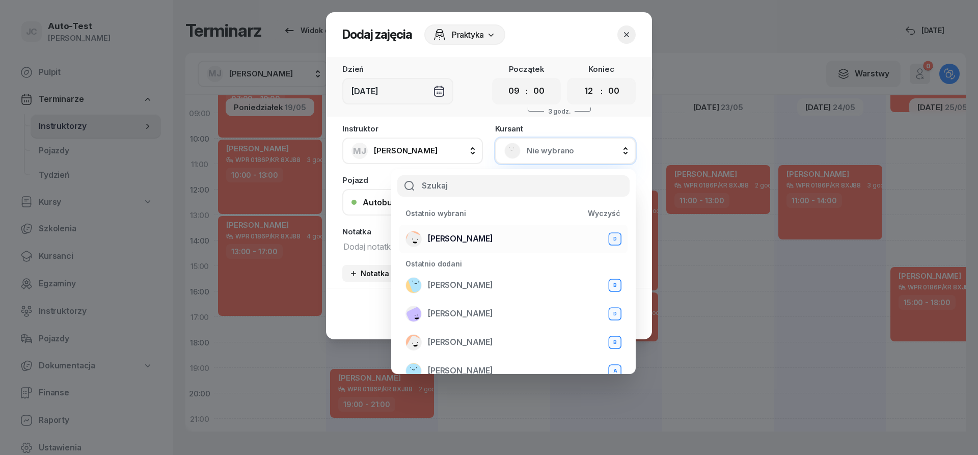
click at [505, 233] on div "[PERSON_NAME] D" at bounding box center [514, 239] width 216 height 16
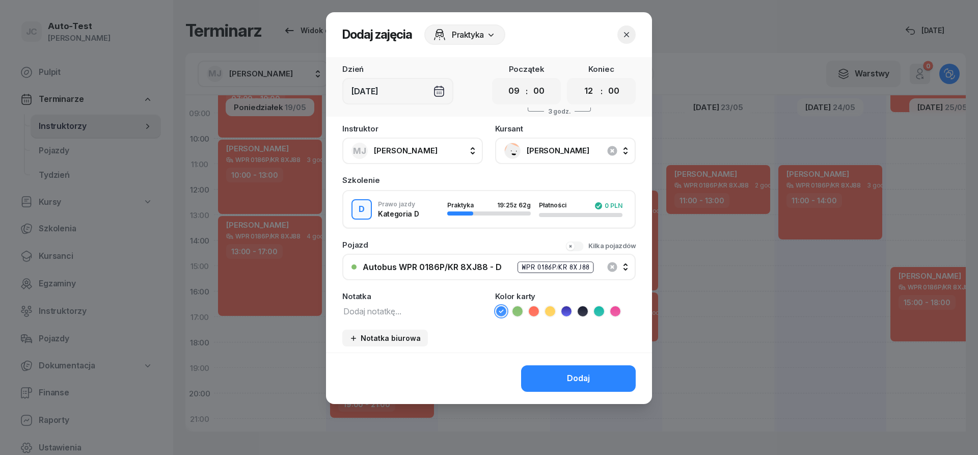
click at [538, 312] on icon at bounding box center [534, 311] width 10 height 10
click at [564, 370] on button "Dodaj" at bounding box center [578, 378] width 115 height 26
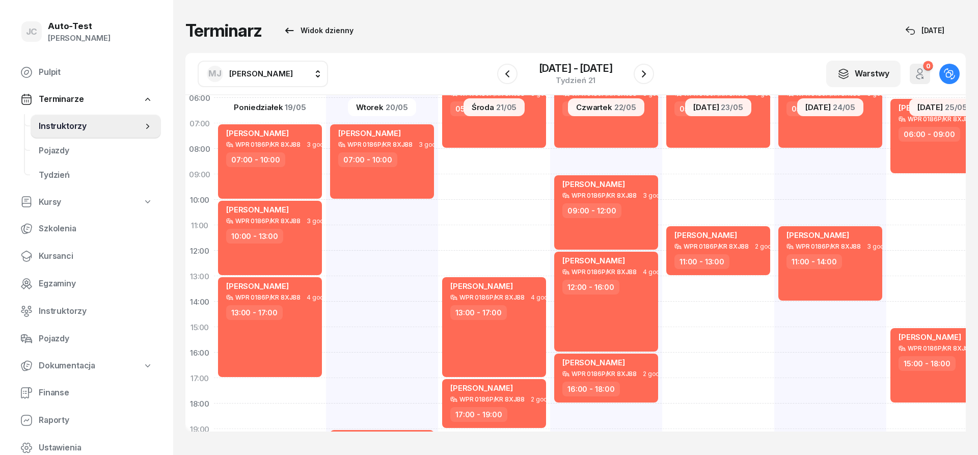
click at [775, 160] on div "[PERSON_NAME] WPR 0186P/KR 8XJ88 3 godz. 05:00 - 08:00 [PERSON_NAME] WPR 0186P/…" at bounding box center [831, 315] width 112 height 510
select select "08"
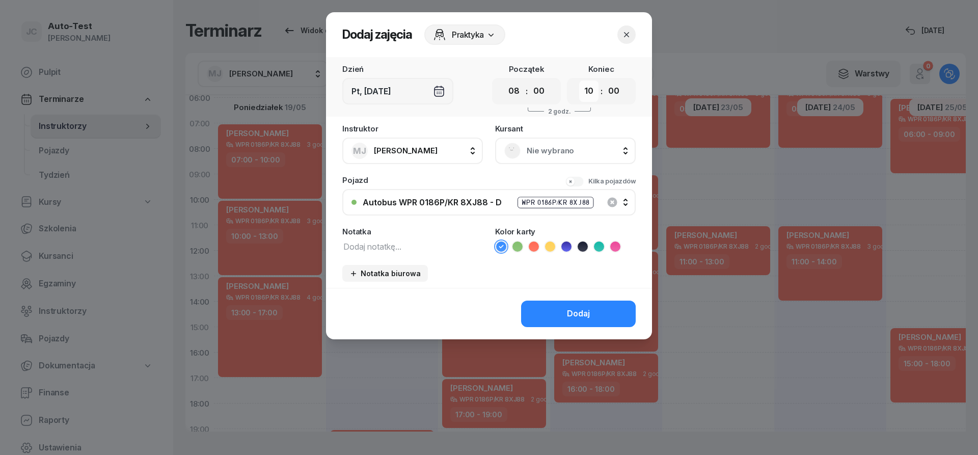
click at [579, 81] on select "00 01 02 03 04 05 06 07 08 09 10 11 12 13 14 15 16 17 18 19 20 21 22 23" at bounding box center [588, 91] width 19 height 21
select select "11"
click option "11" at bounding box center [0, 0] width 0 height 0
click at [556, 141] on div "Nie wybrano" at bounding box center [565, 151] width 141 height 26
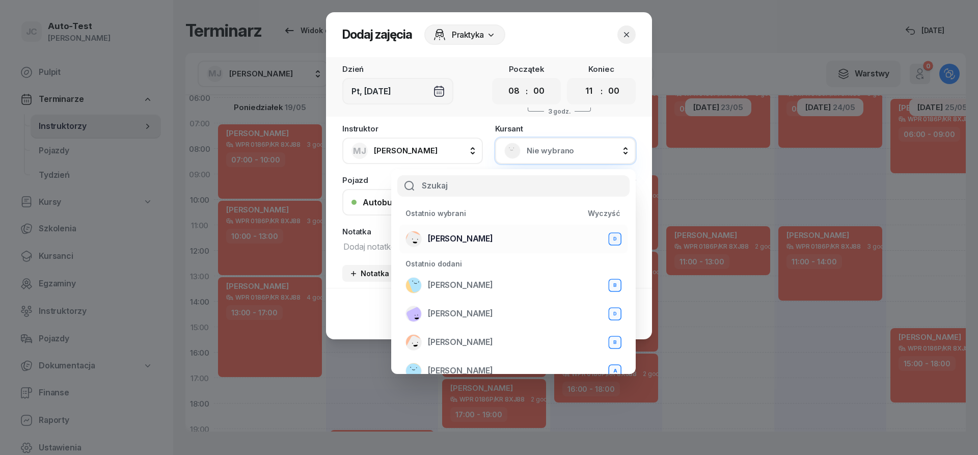
click at [464, 237] on span "[PERSON_NAME]" at bounding box center [460, 238] width 65 height 13
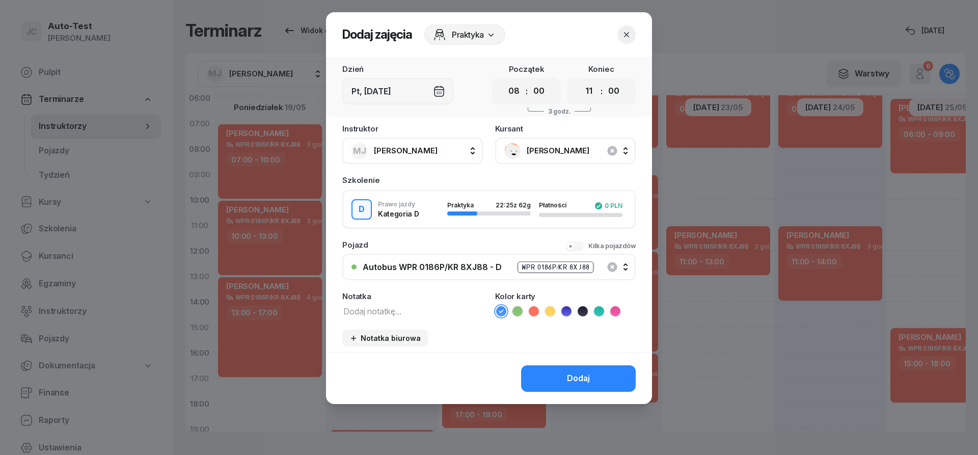
click at [535, 310] on icon at bounding box center [534, 311] width 10 height 10
click at [550, 366] on button "Dodaj" at bounding box center [578, 378] width 115 height 26
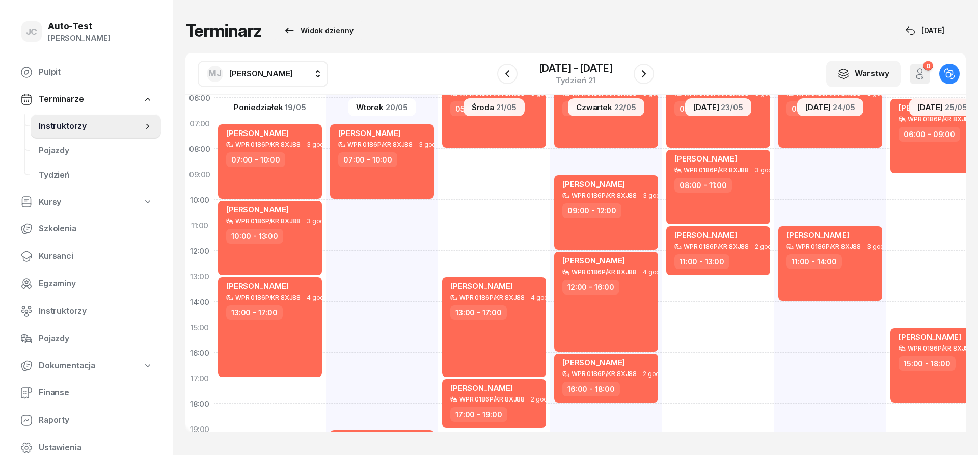
click at [887, 163] on div "[PERSON_NAME] WPR 0186P/KR 8XJ88 3 godz. 05:00 - 08:00 [PERSON_NAME] WPR 0186P/…" at bounding box center [943, 315] width 112 height 510
select select "08"
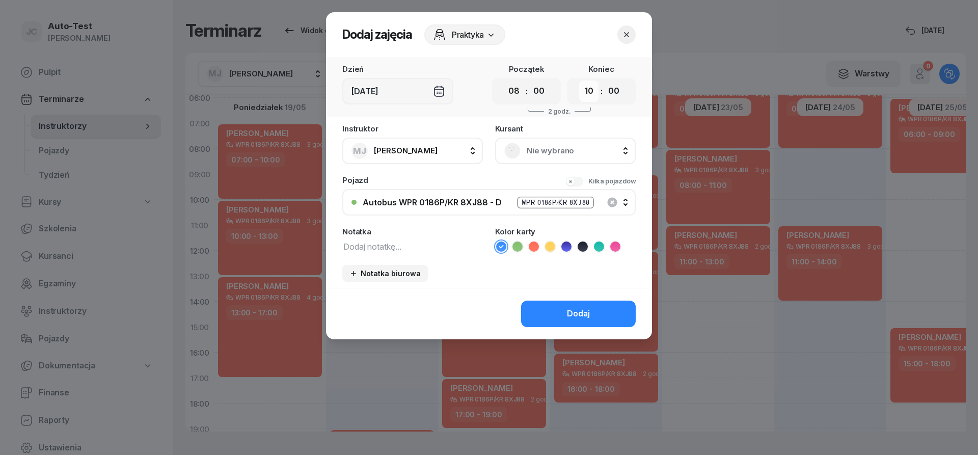
click at [579, 81] on select "00 01 02 03 04 05 06 07 08 09 10 11 12 13 14 15 16 17 18 19 20 21 22 23" at bounding box center [588, 91] width 19 height 21
select select "11"
click option "11" at bounding box center [0, 0] width 0 height 0
click at [544, 149] on span "Nie wybrano" at bounding box center [577, 150] width 100 height 13
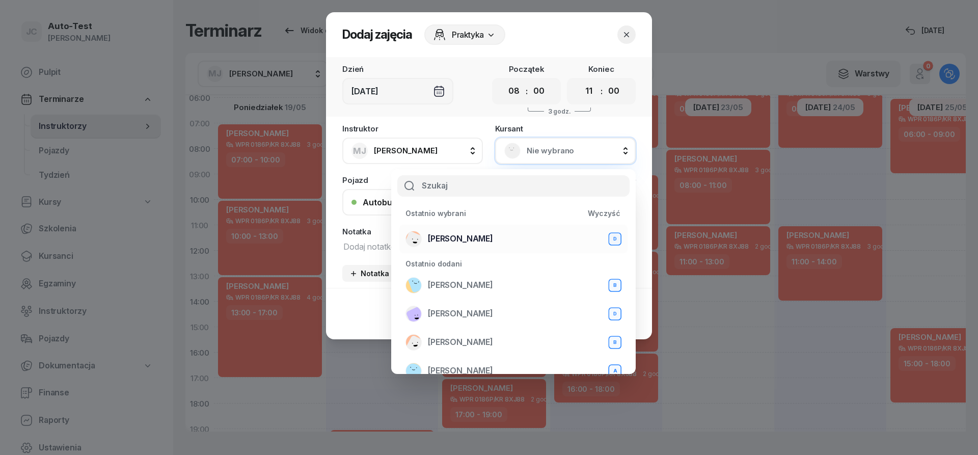
click at [488, 242] on span "[PERSON_NAME]" at bounding box center [460, 238] width 65 height 13
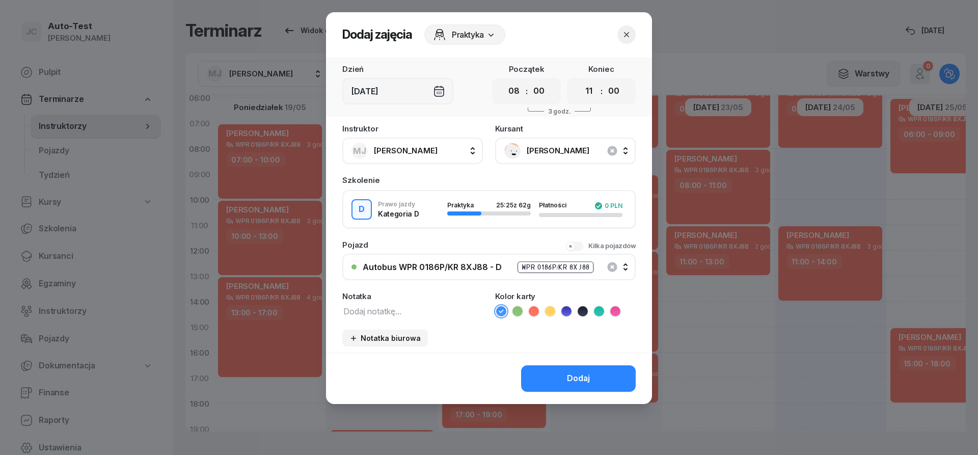
drag, startPoint x: 528, startPoint y: 311, endPoint x: 537, endPoint y: 326, distance: 17.0
click at [528, 311] on li at bounding box center [534, 311] width 12 height 12
click at [569, 392] on button "Dodaj" at bounding box center [578, 378] width 115 height 26
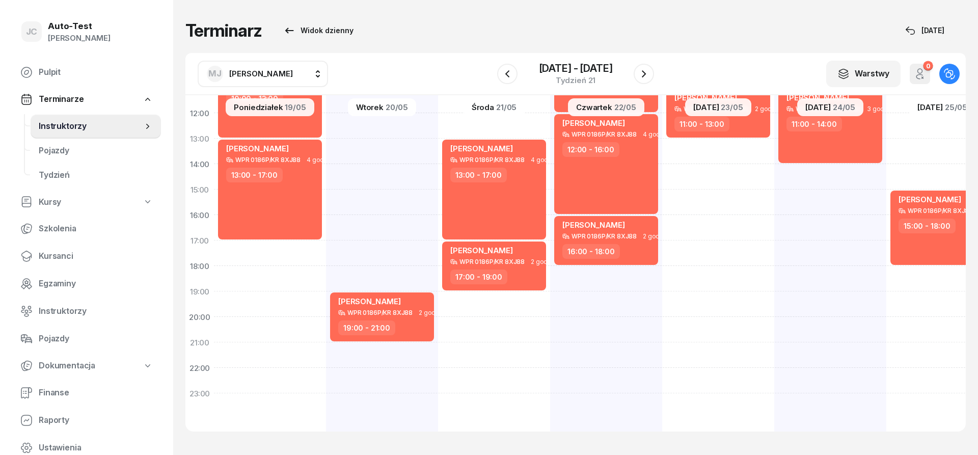
click at [920, 278] on div "[PERSON_NAME] WPR 0186P/KR 8XJ88 3 godz. 06:00 - 09:00 [PERSON_NAME] WPR 0186P/…" at bounding box center [943, 177] width 112 height 510
select select "18"
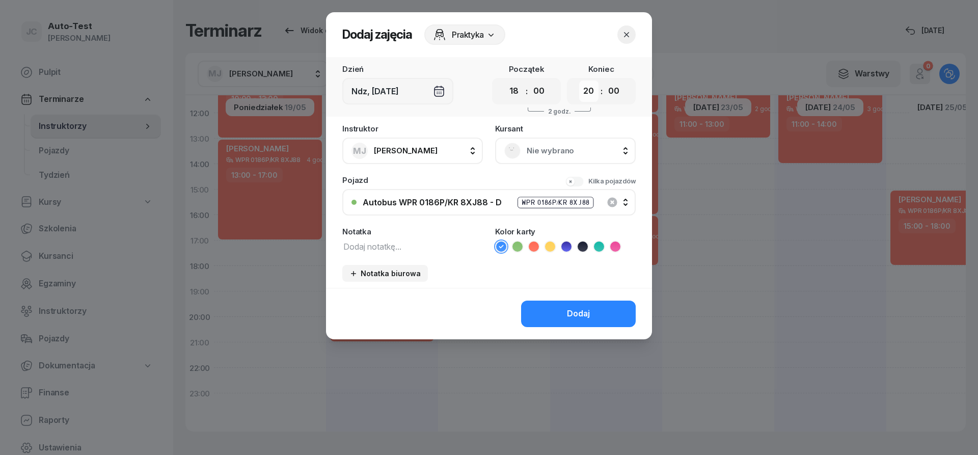
click at [579, 81] on select "00 01 02 03 04 05 06 07 08 09 10 11 12 13 14 15 16 17 18 19 20 21 22 23" at bounding box center [588, 91] width 19 height 21
select select "21"
click option "21" at bounding box center [0, 0] width 0 height 0
click at [532, 145] on span "Nie wybrano" at bounding box center [577, 150] width 100 height 13
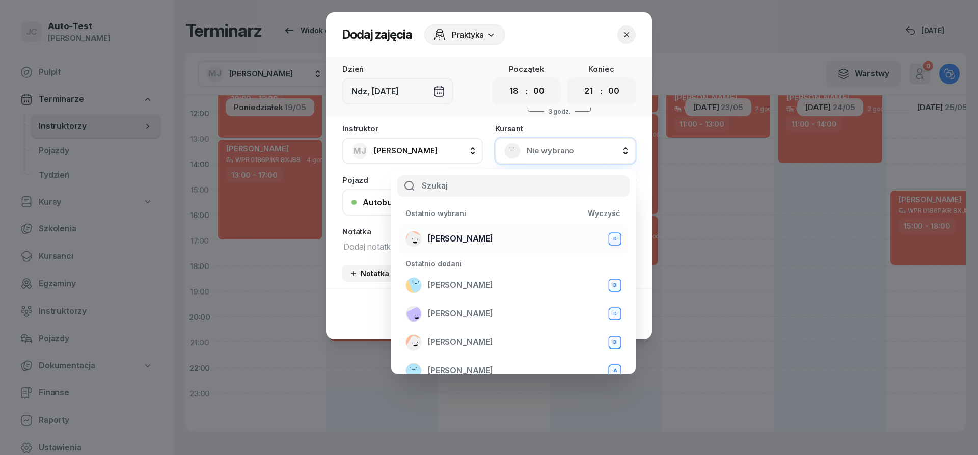
click at [487, 238] on span "[PERSON_NAME]" at bounding box center [460, 238] width 65 height 13
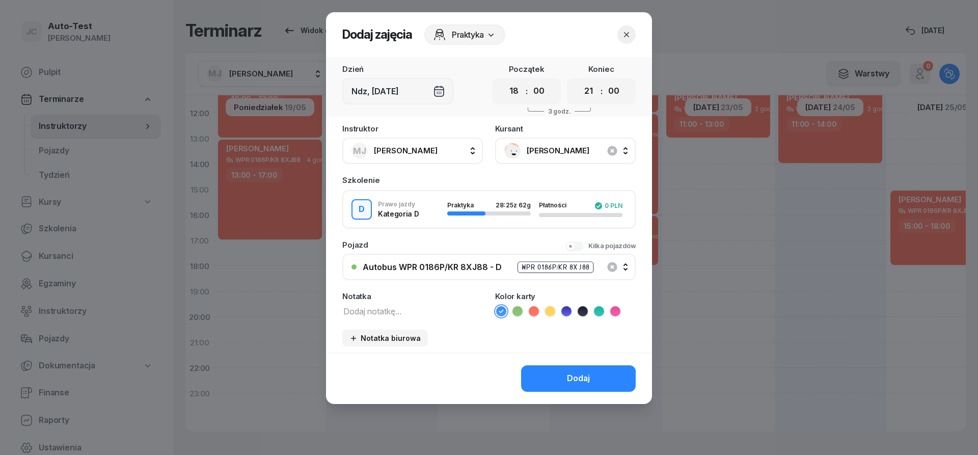
click at [530, 311] on icon at bounding box center [534, 311] width 10 height 10
click at [559, 382] on button "Dodaj" at bounding box center [578, 378] width 115 height 26
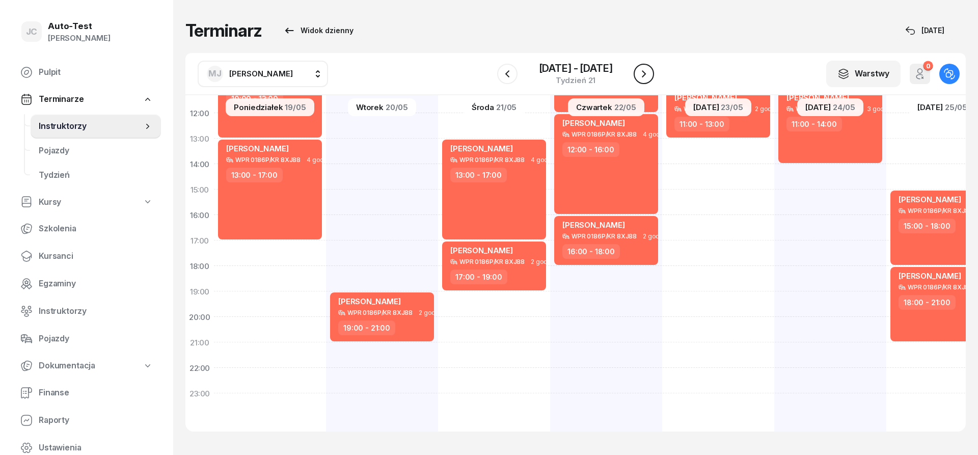
click at [644, 76] on icon "button" at bounding box center [644, 73] width 4 height 7
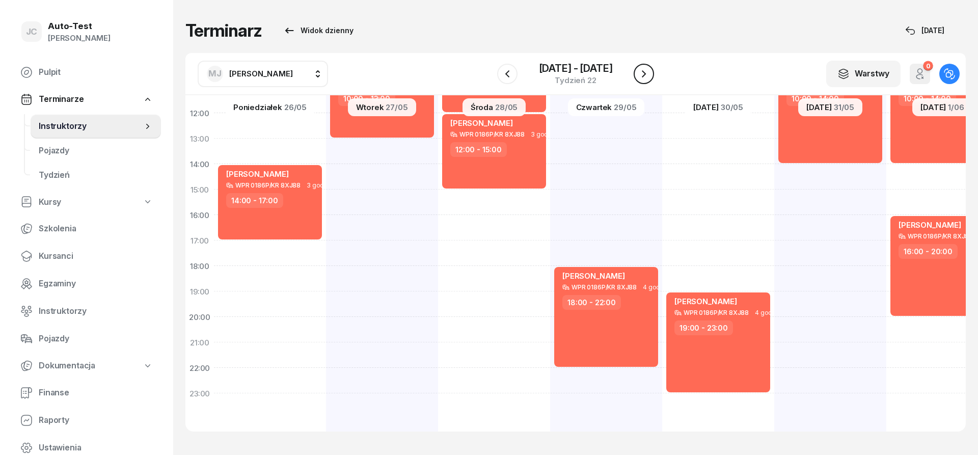
click at [644, 76] on icon "button" at bounding box center [644, 73] width 4 height 7
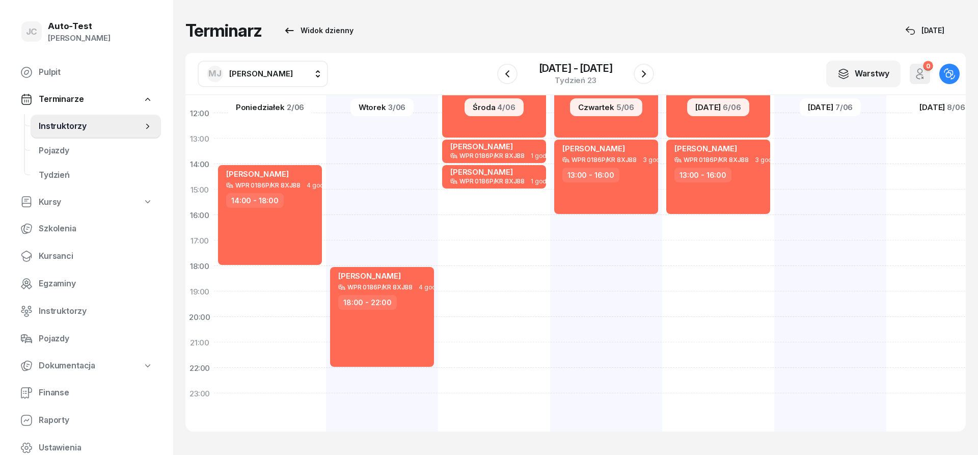
click at [887, 250] on div "[PERSON_NAME] WPR 0186P/KR 8XJ88 4 godz. 07:00 - 11:00" at bounding box center [943, 177] width 112 height 510
select select "17"
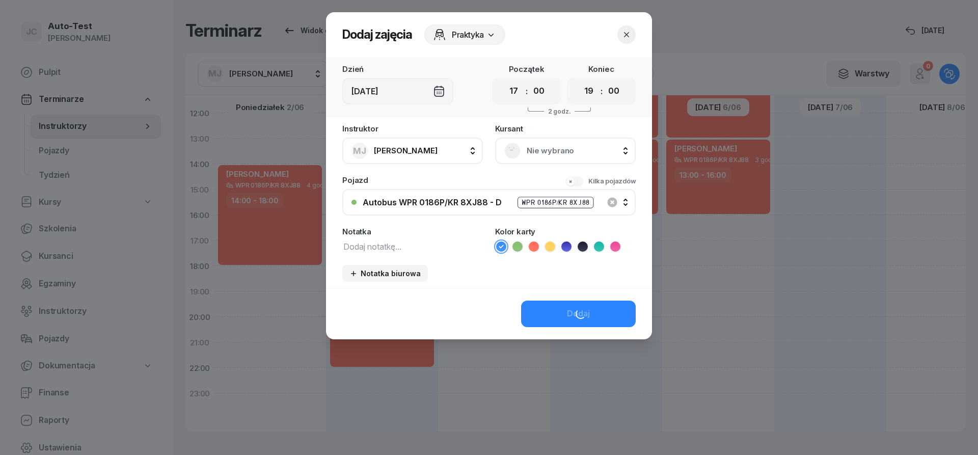
scroll to position [199, 0]
click at [579, 81] on select "00 01 02 03 04 05 06 07 08 09 10 11 12 13 14 15 16 17 18 19 20 21 22 23" at bounding box center [588, 91] width 19 height 21
select select "21"
click option "21" at bounding box center [0, 0] width 0 height 0
click at [548, 153] on span "Nie wybrano" at bounding box center [577, 150] width 100 height 13
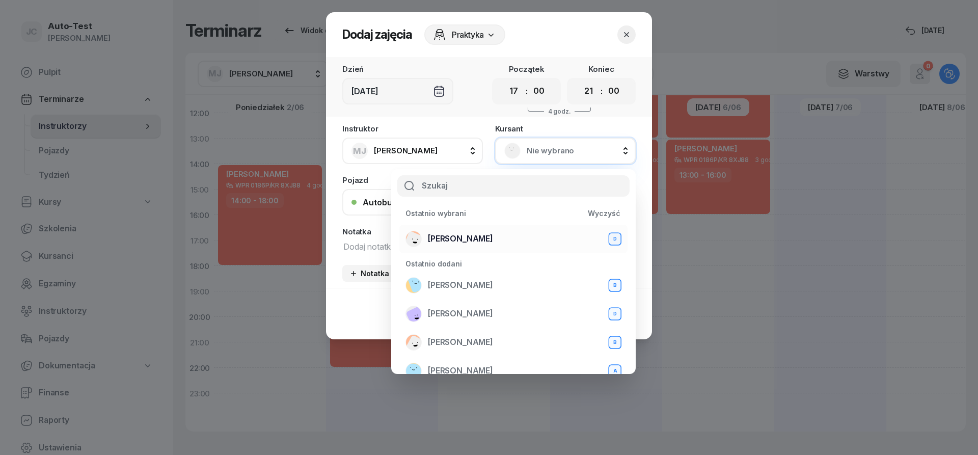
click at [509, 235] on div "[PERSON_NAME] D" at bounding box center [514, 239] width 216 height 16
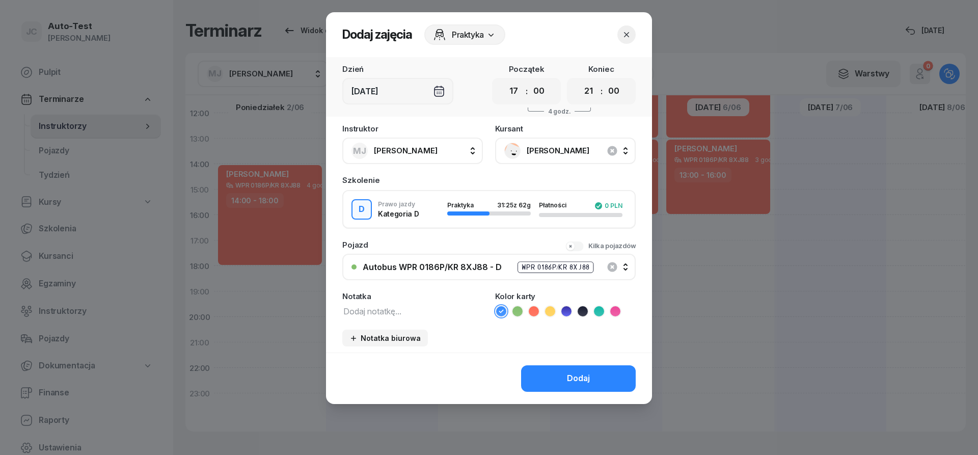
click at [532, 311] on icon at bounding box center [534, 311] width 10 height 10
click at [564, 378] on button "Dodaj" at bounding box center [578, 378] width 115 height 26
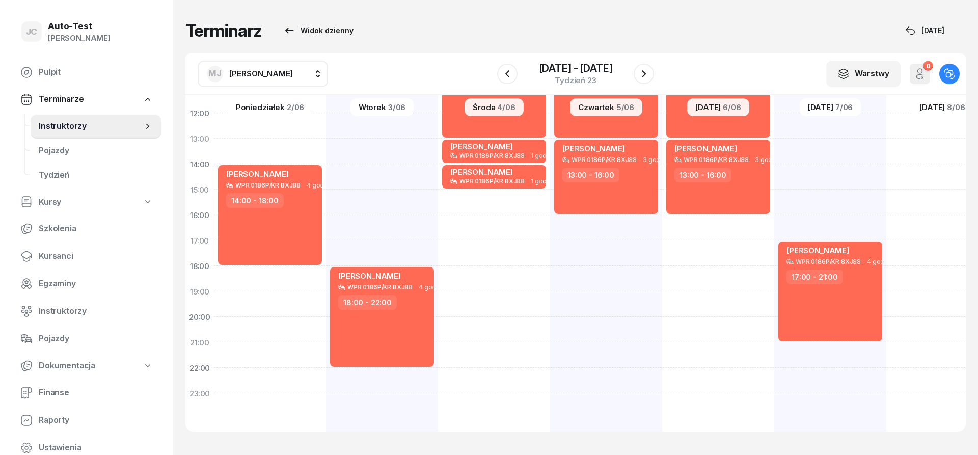
click at [917, 172] on div "[PERSON_NAME] WPR 0186P/KR 8XJ88 4 godz. 07:00 - 11:00" at bounding box center [943, 177] width 112 height 510
select select "14"
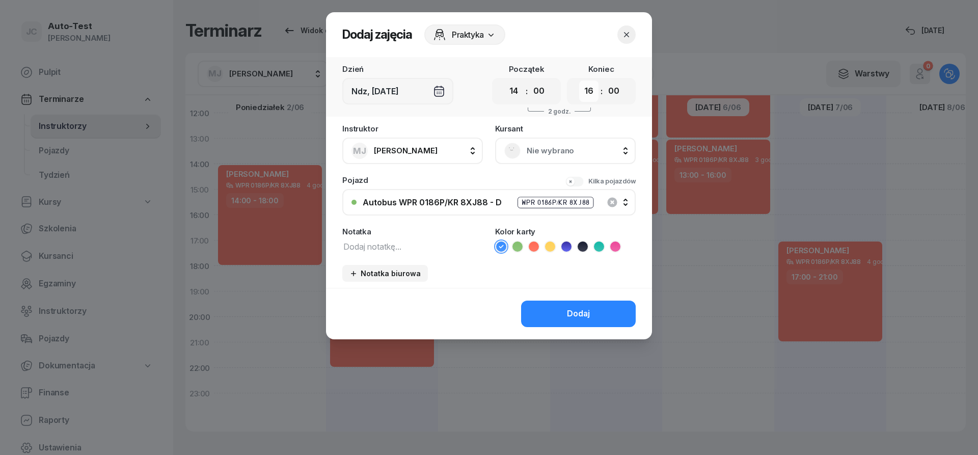
click at [579, 81] on select "00 01 02 03 04 05 06 07 08 09 10 11 12 13 14 15 16 17 18 19 20 21 22 23" at bounding box center [588, 91] width 19 height 21
select select "18"
click option "18" at bounding box center [0, 0] width 0 height 0
click at [537, 146] on span "Nie wybrano" at bounding box center [577, 150] width 100 height 13
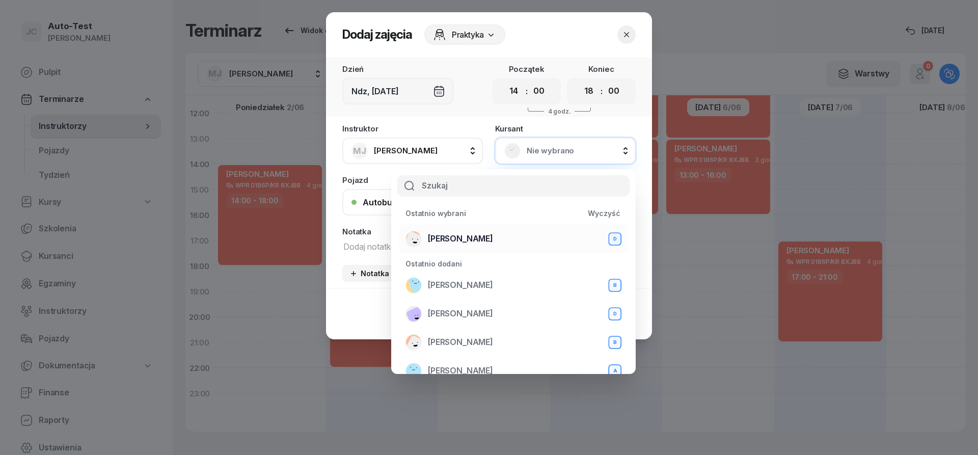
click at [502, 245] on div "[PERSON_NAME] D" at bounding box center [514, 239] width 216 height 16
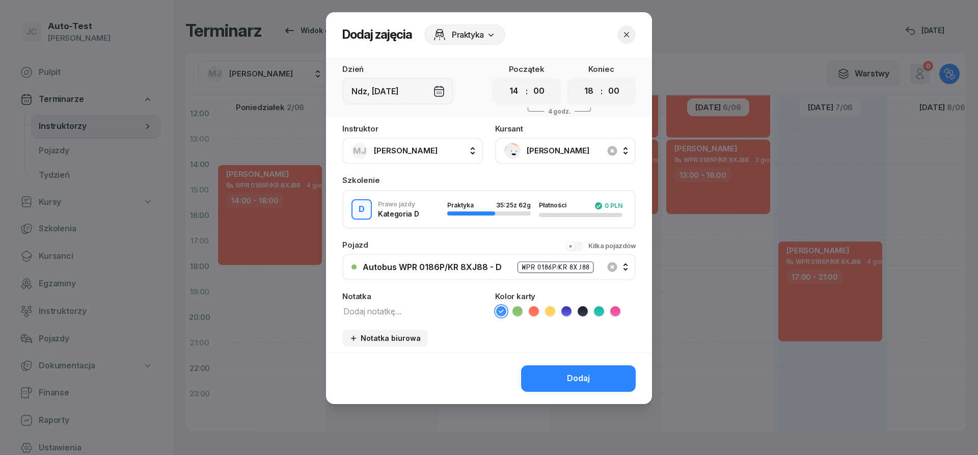
click at [535, 306] on icon at bounding box center [534, 311] width 10 height 10
click at [560, 378] on button "Dodaj" at bounding box center [578, 378] width 115 height 26
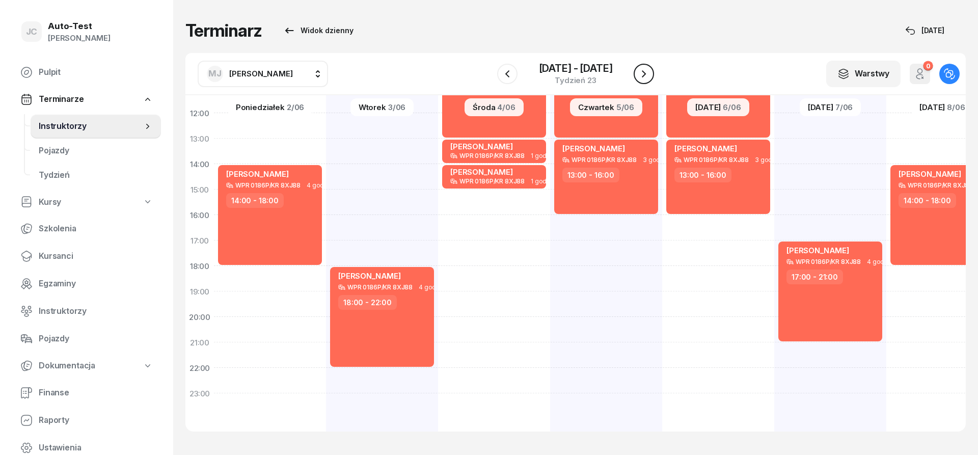
click at [650, 79] on icon "button" at bounding box center [644, 74] width 12 height 12
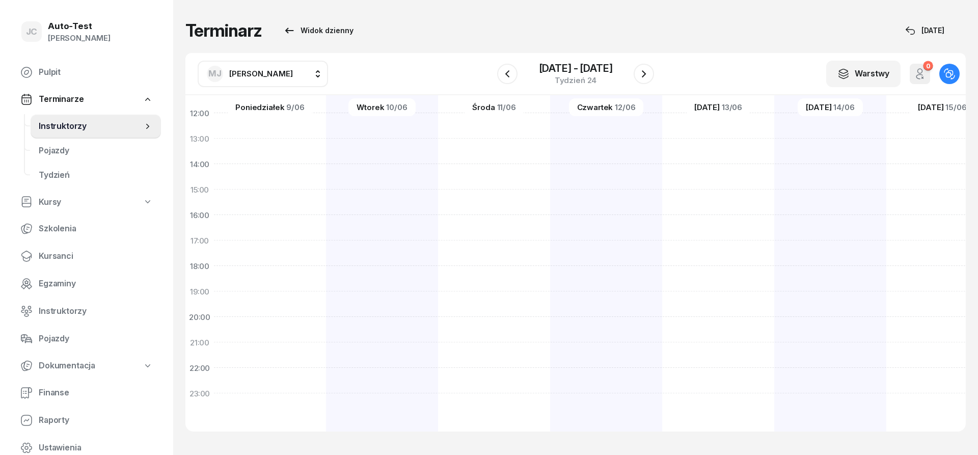
click at [326, 175] on div "[PERSON_NAME] WPR 0186P/KR 8XJ88 1 godz. 06:00 - 07:00 [PERSON_NAME] WPR 0186P/…" at bounding box center [382, 177] width 112 height 510
select select "14"
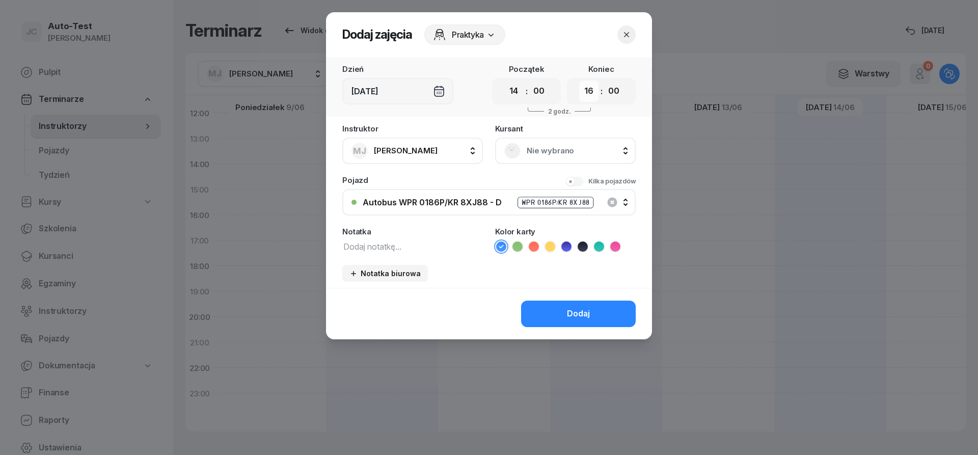
click at [579, 81] on select "00 01 02 03 04 05 06 07 08 09 10 11 12 13 14 15 16 17 18 19 20 21 22 23" at bounding box center [588, 91] width 19 height 21
select select "18"
click option "18" at bounding box center [0, 0] width 0 height 0
click at [524, 153] on div "Nie wybrano" at bounding box center [565, 151] width 122 height 16
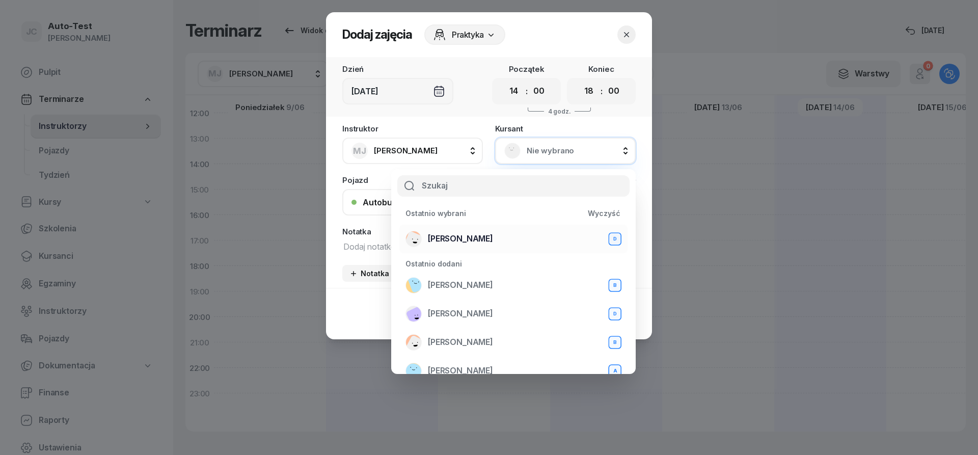
click at [511, 236] on div "[PERSON_NAME] D" at bounding box center [514, 239] width 216 height 16
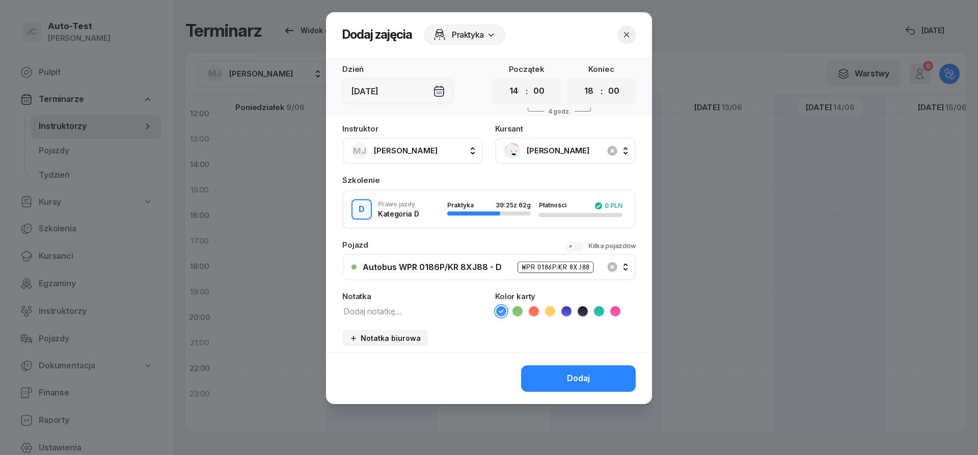
click at [536, 312] on icon at bounding box center [534, 311] width 10 height 10
click at [550, 373] on button "Dodaj" at bounding box center [578, 378] width 115 height 26
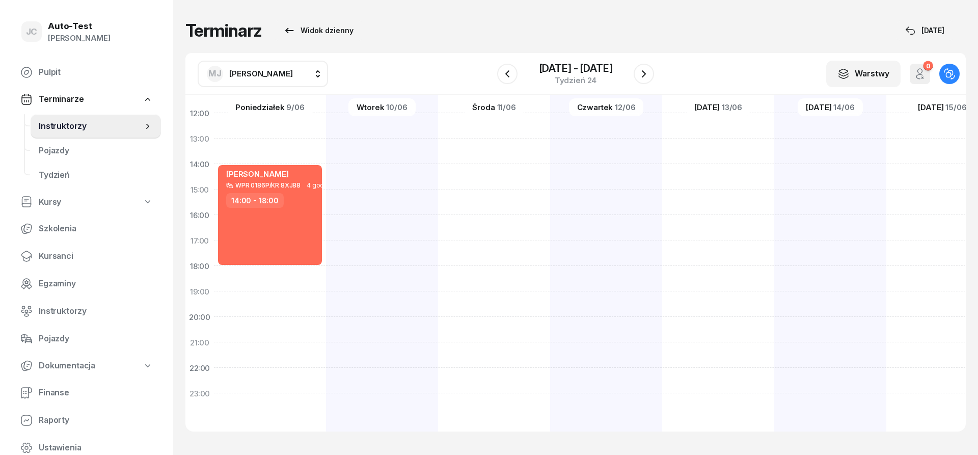
click at [438, 247] on div "[PERSON_NAME] WPR 0186P/KR 8XJ88 1 godz. 05:00 - 06:00" at bounding box center [494, 177] width 112 height 510
select select "17"
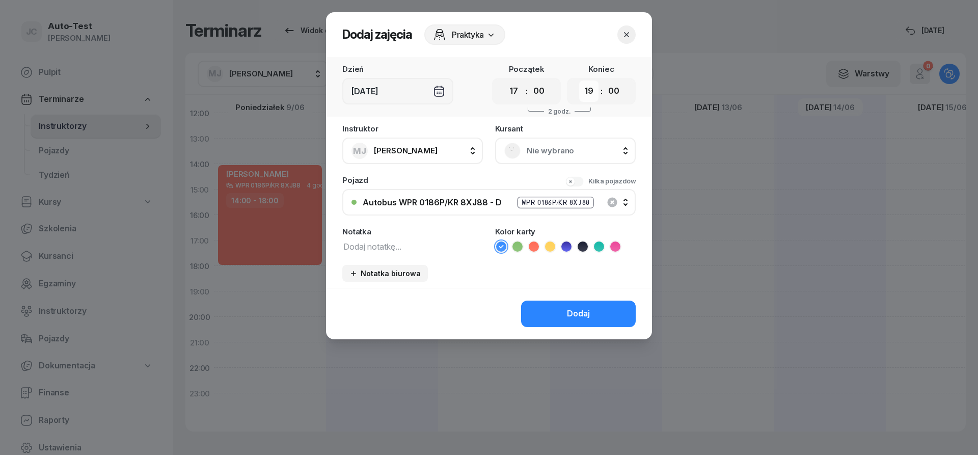
click at [579, 81] on select "00 01 02 03 04 05 06 07 08 09 10 11 12 13 14 15 16 17 18 19 20 21 22 23" at bounding box center [588, 91] width 19 height 21
select select "21"
click option "21" at bounding box center [0, 0] width 0 height 0
click at [540, 146] on span "Nie wybrano" at bounding box center [577, 150] width 100 height 13
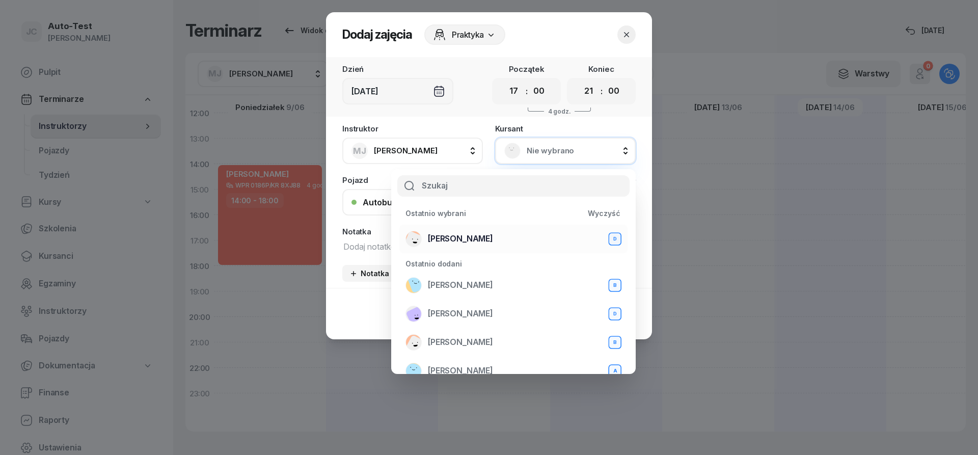
click at [519, 241] on div "[PERSON_NAME] D" at bounding box center [514, 239] width 216 height 16
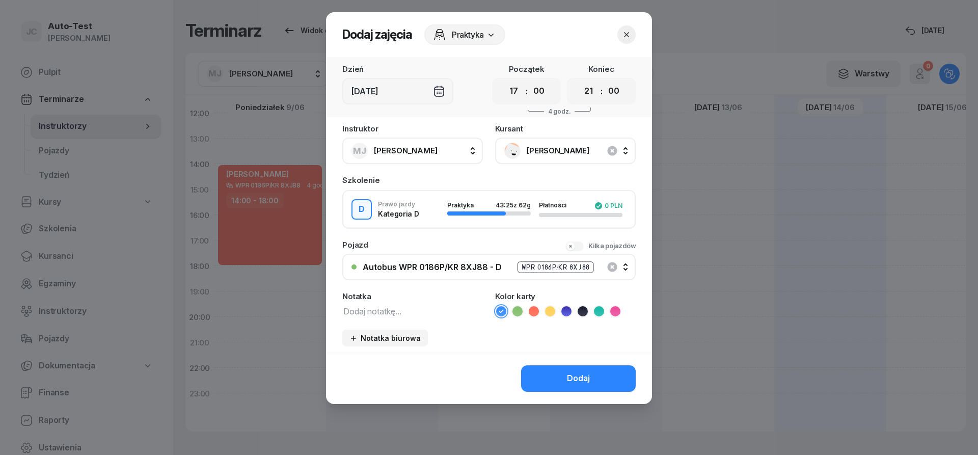
click at [534, 308] on icon at bounding box center [534, 311] width 10 height 10
click at [541, 382] on button "Dodaj" at bounding box center [578, 378] width 115 height 26
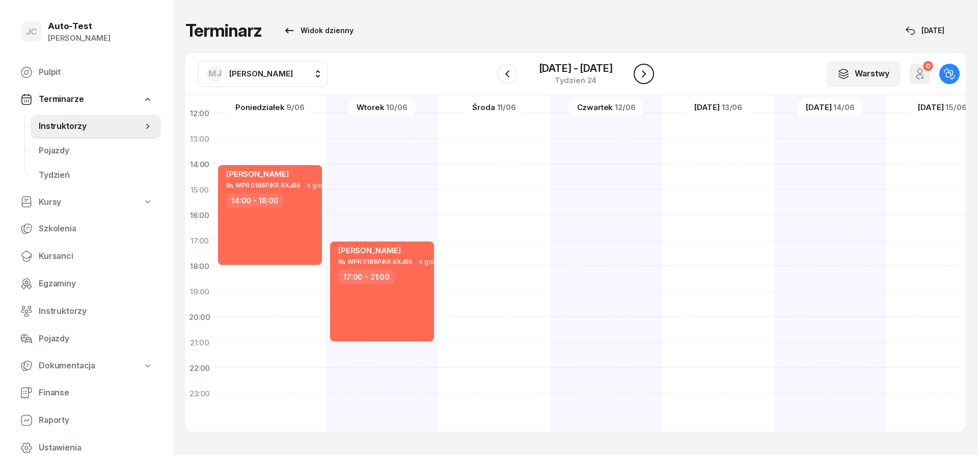
click at [640, 72] on icon "button" at bounding box center [644, 74] width 12 height 12
click at [641, 72] on icon "button" at bounding box center [644, 74] width 12 height 12
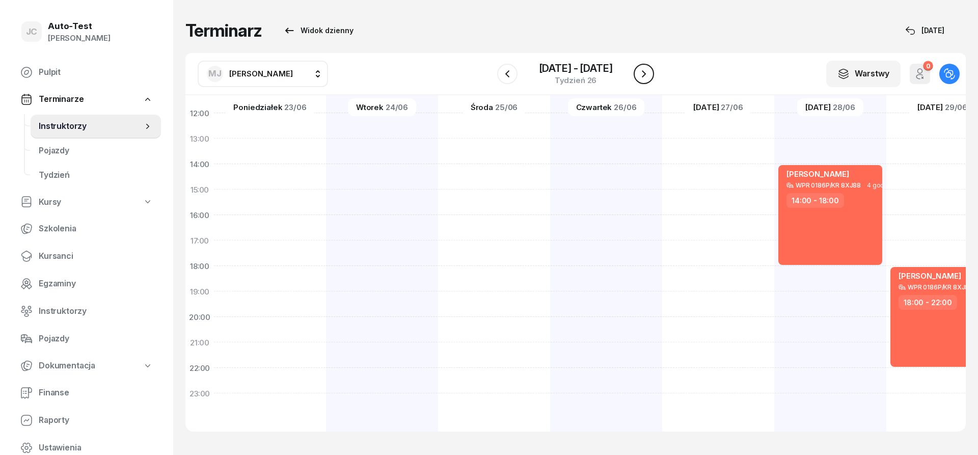
click at [641, 72] on icon "button" at bounding box center [644, 74] width 12 height 12
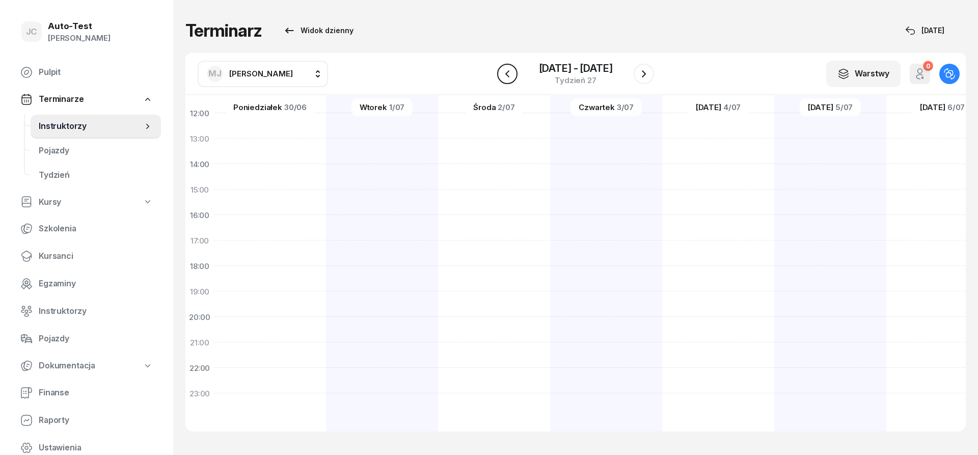
click at [513, 75] on icon "button" at bounding box center [507, 74] width 12 height 12
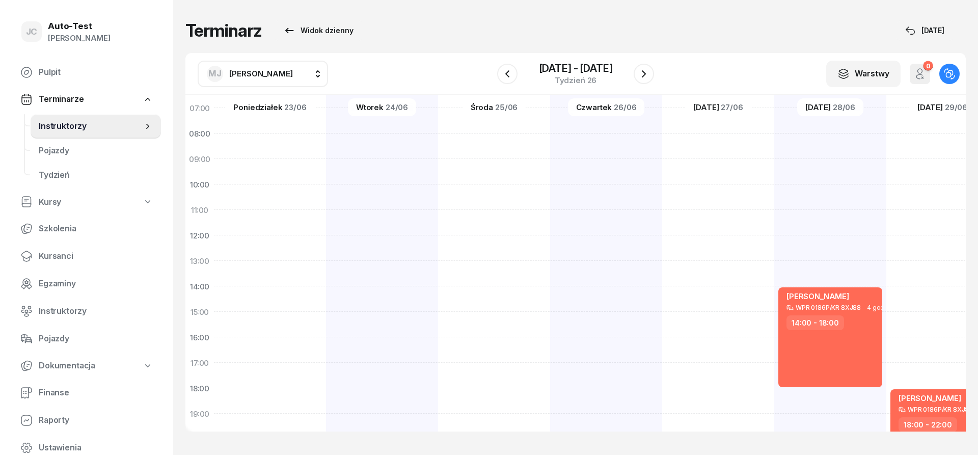
click at [887, 190] on div "[PERSON_NAME] WPR 0186P/KR 8XJ88 4 godz. 14:00 - 18:00" at bounding box center [943, 299] width 112 height 510
select select "10"
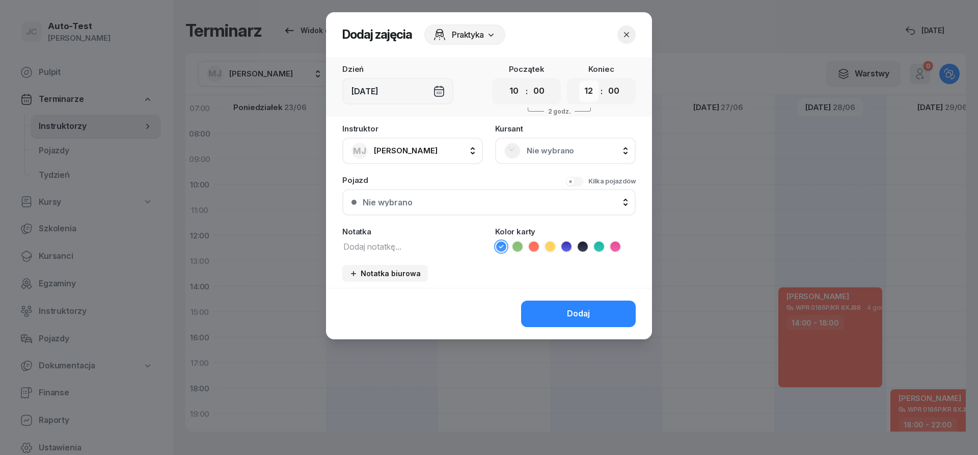
click at [579, 81] on select "00 01 02 03 04 05 06 07 08 09 10 11 12 13 14 15 16 17 18 19 20 21 22 23" at bounding box center [588, 91] width 19 height 21
select select "14"
click option "14" at bounding box center [0, 0] width 0 height 0
click at [541, 145] on span "Nie wybrano" at bounding box center [577, 150] width 100 height 13
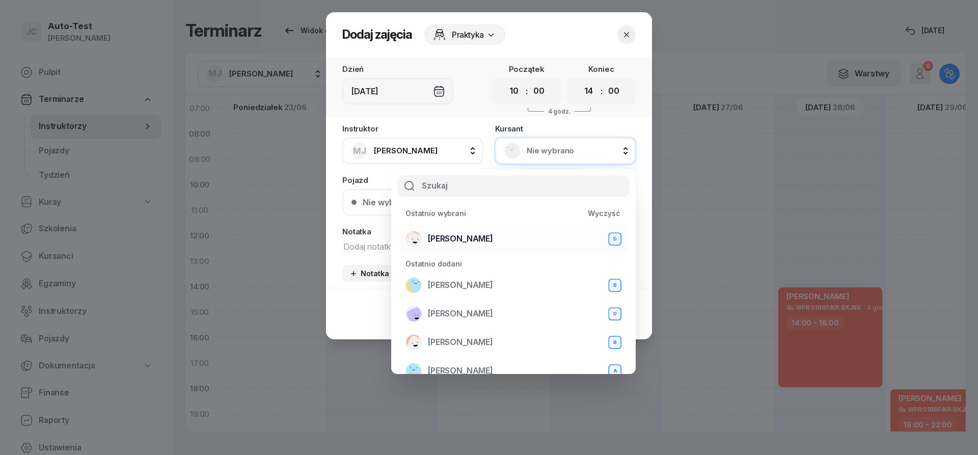
click at [499, 240] on div "[PERSON_NAME] D" at bounding box center [514, 239] width 216 height 16
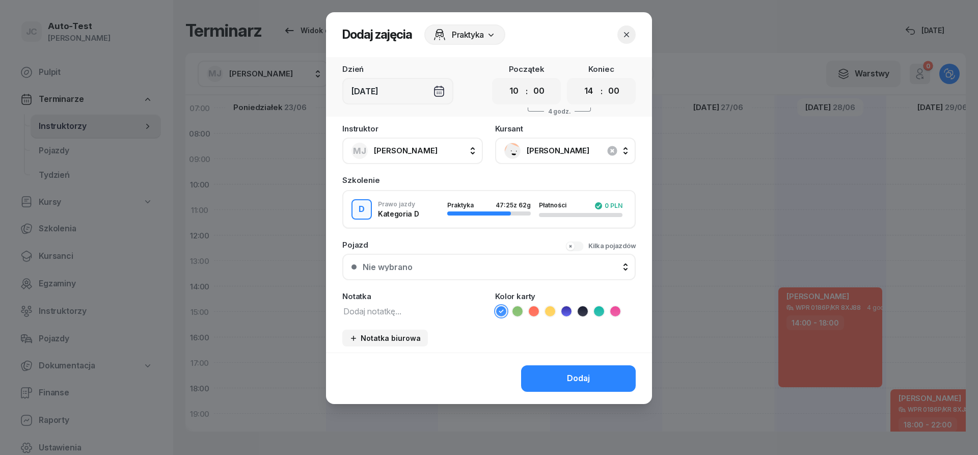
click at [482, 259] on button "Nie wybrano" at bounding box center [489, 267] width 294 height 26
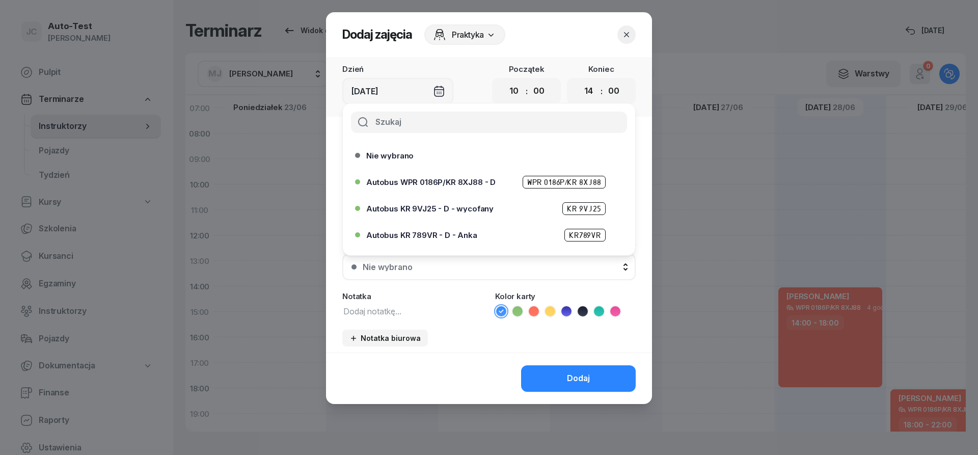
click at [475, 184] on span "Autobus WPR 0186P/KR 8XJ88 - D" at bounding box center [430, 182] width 129 height 8
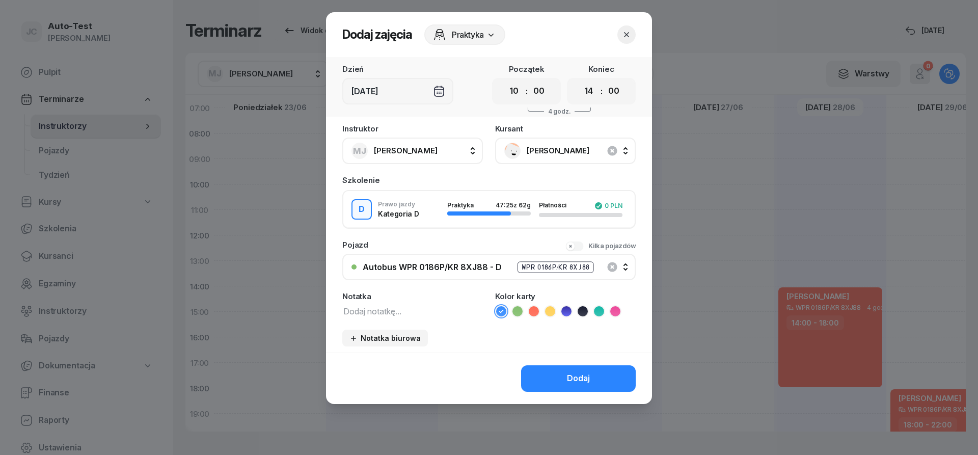
click at [535, 314] on icon at bounding box center [534, 311] width 10 height 10
click at [562, 390] on button "Dodaj" at bounding box center [578, 378] width 115 height 26
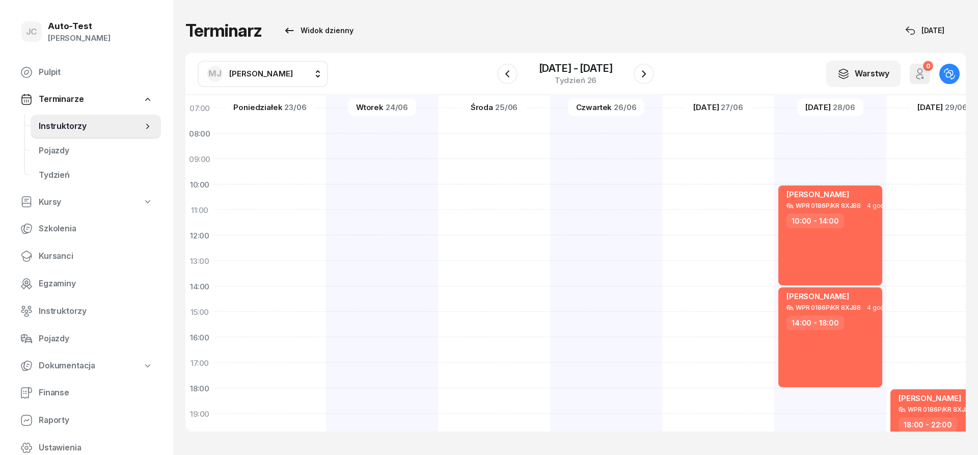
click at [919, 291] on div "[PERSON_NAME] WPR 0186P/KR 8XJ88 4 godz. 18:00 - 22:00" at bounding box center [943, 299] width 112 height 510
select select "14"
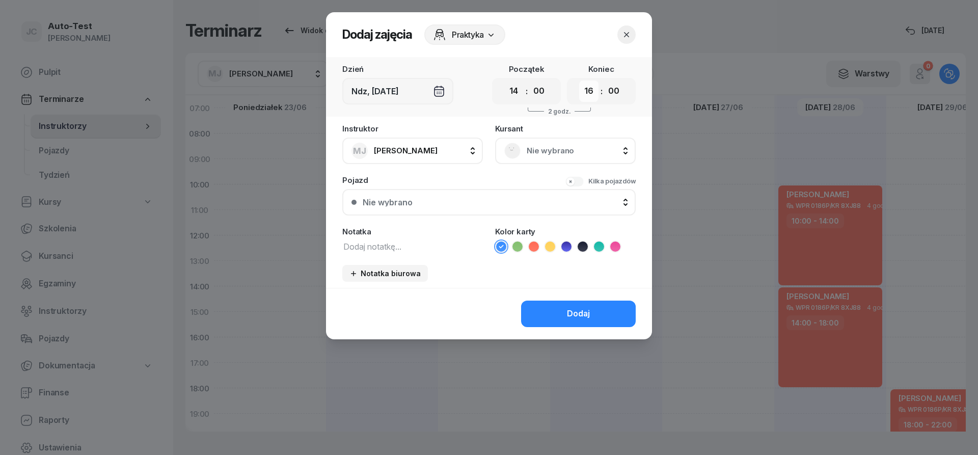
click at [579, 81] on select "00 01 02 03 04 05 06 07 08 09 10 11 12 13 14 15 16 17 18 19 20 21 22 23" at bounding box center [588, 91] width 19 height 21
select select "18"
click option "18" at bounding box center [0, 0] width 0 height 0
click at [540, 151] on span "Nie wybrano" at bounding box center [577, 150] width 100 height 13
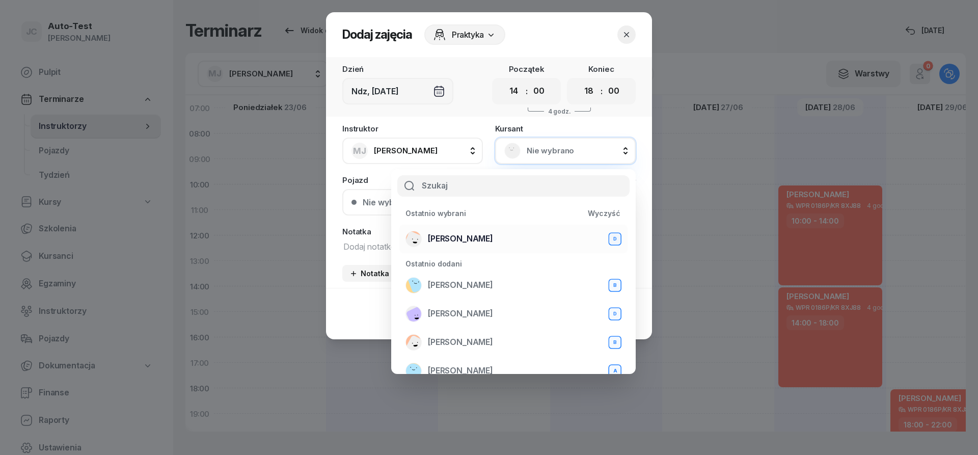
click at [502, 243] on div "[PERSON_NAME] D" at bounding box center [514, 239] width 216 height 16
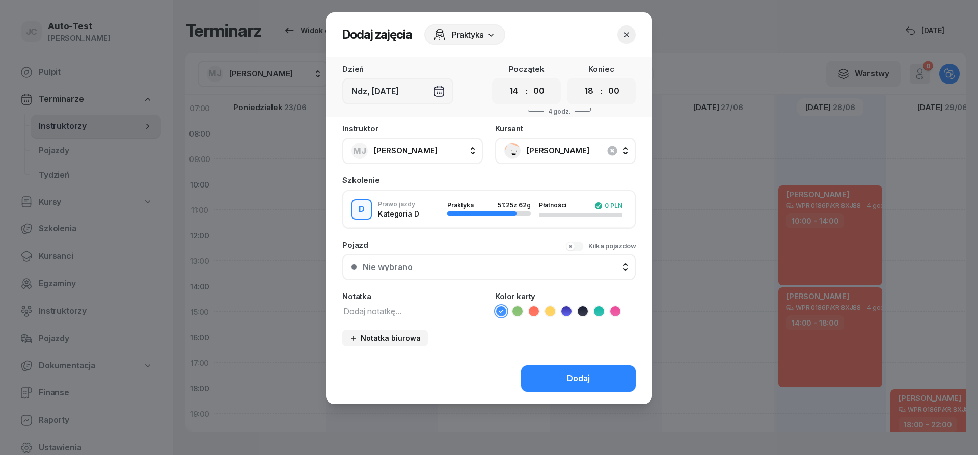
click at [499, 273] on button "Nie wybrano" at bounding box center [489, 267] width 294 height 26
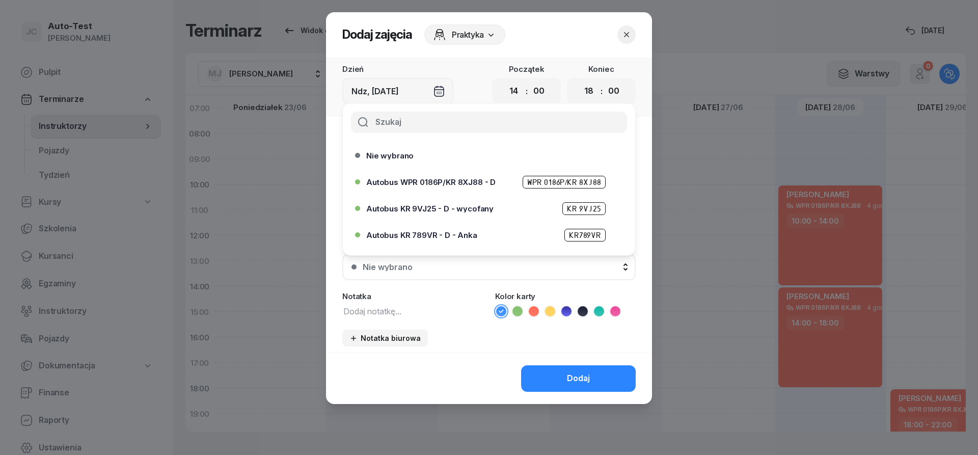
click at [464, 178] on span "Autobus WPR 0186P/KR 8XJ88 - D" at bounding box center [430, 182] width 129 height 8
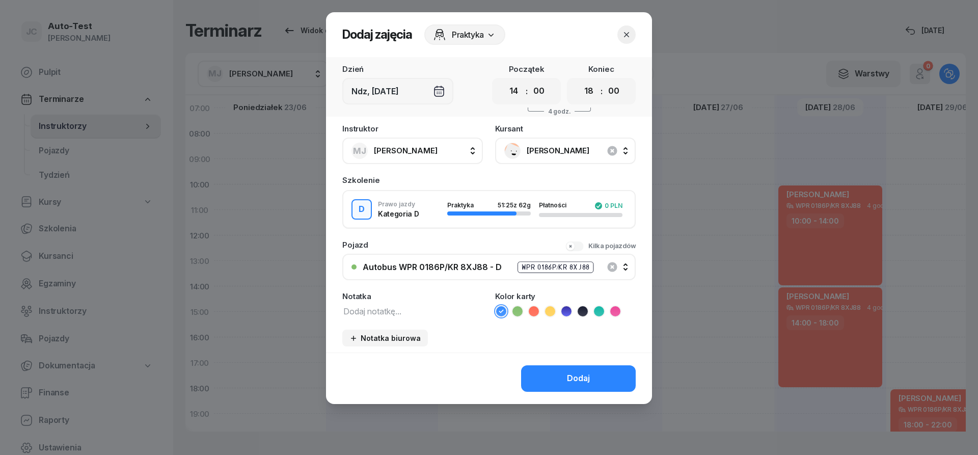
click at [531, 310] on icon at bounding box center [534, 311] width 10 height 10
click at [559, 376] on button "Dodaj" at bounding box center [578, 378] width 115 height 26
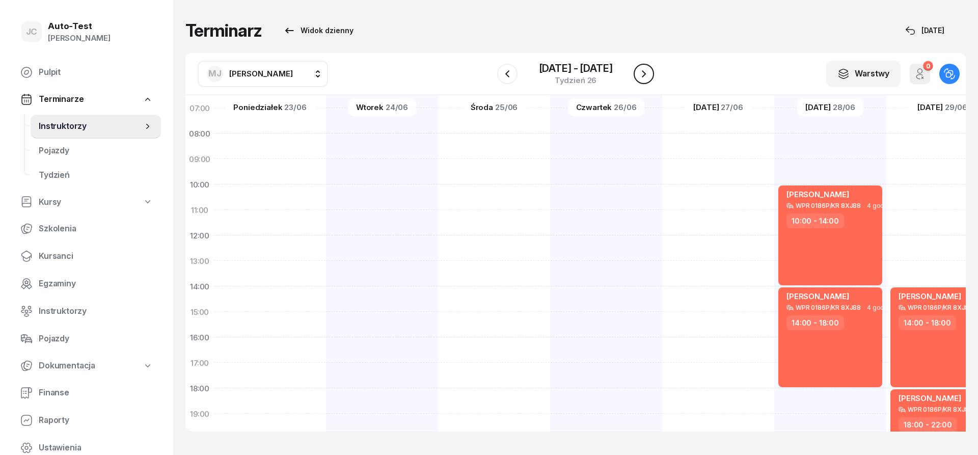
click at [643, 76] on icon "button" at bounding box center [644, 74] width 12 height 12
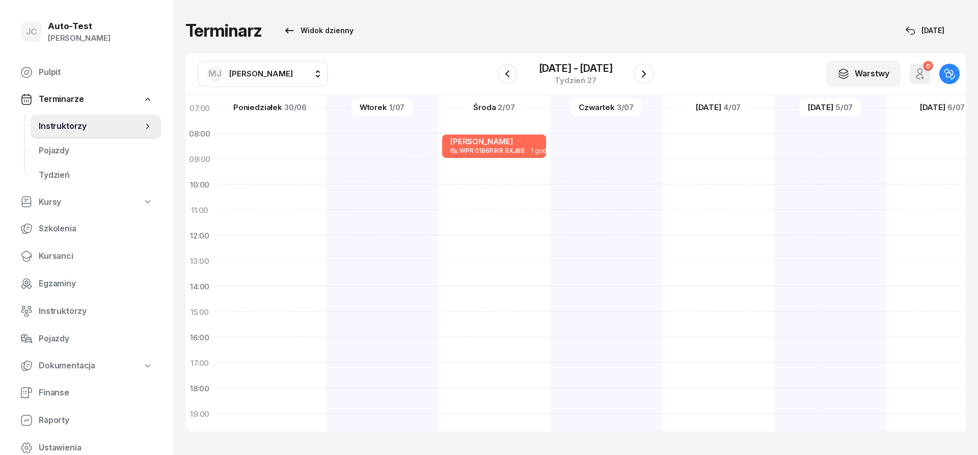
click at [438, 267] on div at bounding box center [494, 299] width 112 height 510
select select "13"
select select "15"
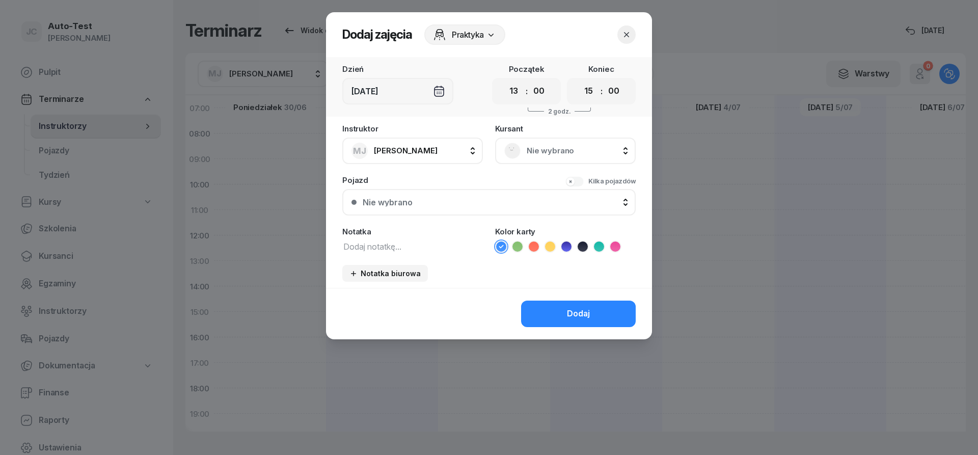
click at [548, 160] on div "Nie wybrano" at bounding box center [565, 151] width 141 height 26
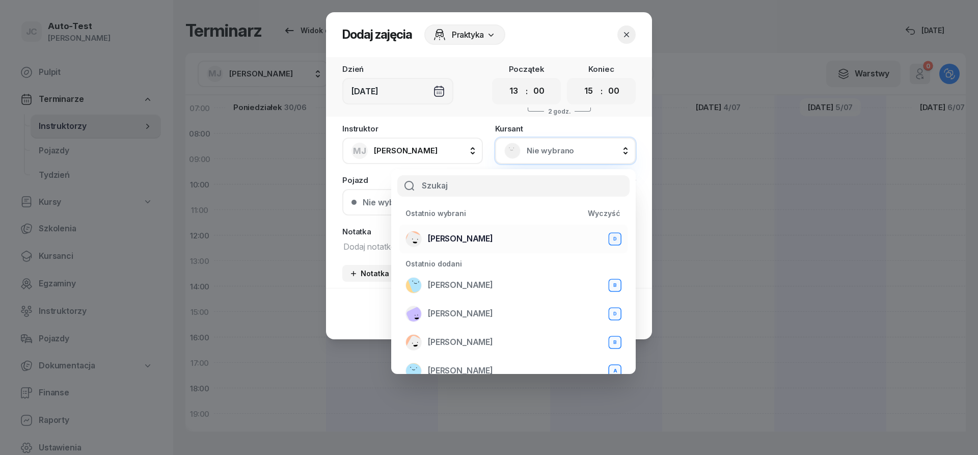
click at [491, 235] on span "[PERSON_NAME]" at bounding box center [460, 238] width 65 height 13
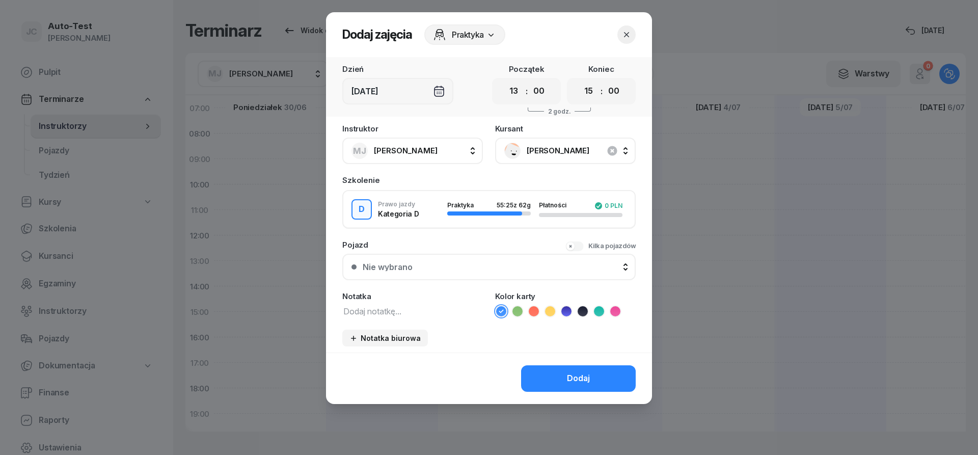
click at [467, 263] on button "Nie wybrano" at bounding box center [489, 267] width 294 height 26
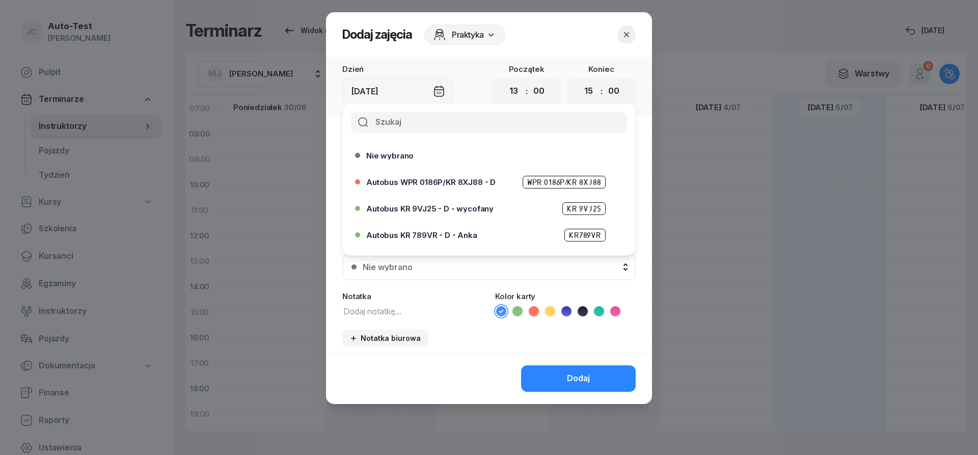
click at [624, 34] on icon "button" at bounding box center [627, 35] width 10 height 10
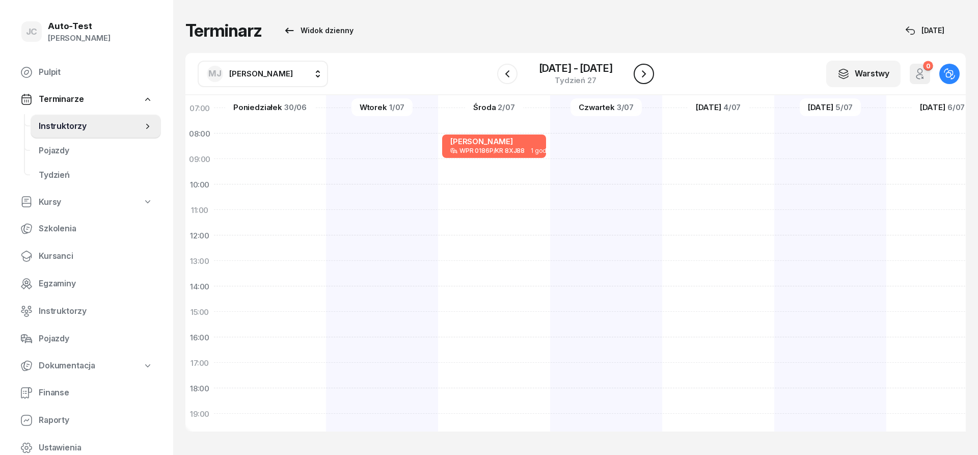
click at [645, 72] on icon "button" at bounding box center [644, 74] width 12 height 12
click at [662, 166] on div at bounding box center [718, 299] width 112 height 510
select select "09"
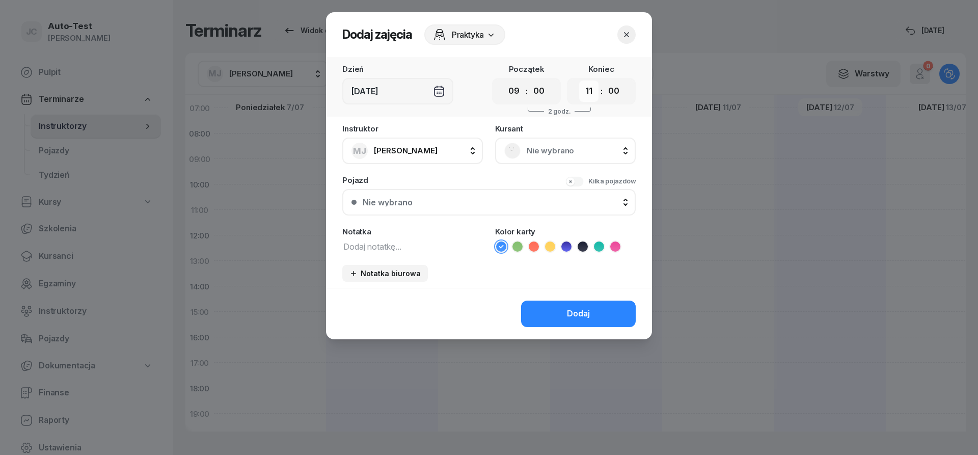
click at [579, 81] on select "00 01 02 03 04 05 06 07 08 09 10 11 12 13 14 15 16 17 18 19 20 21 22 23" at bounding box center [588, 91] width 19 height 21
select select "10"
click option "10" at bounding box center [0, 0] width 0 height 0
click at [522, 151] on div "Nie wybrano" at bounding box center [565, 151] width 122 height 16
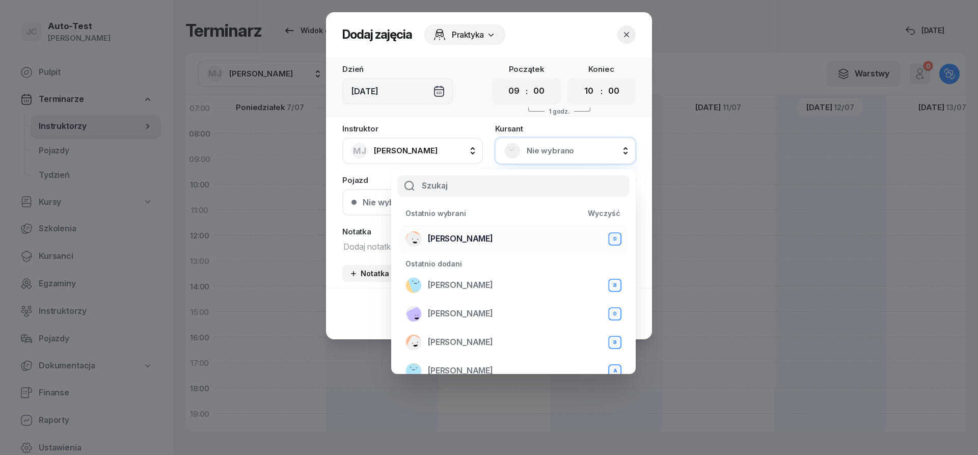
click at [490, 234] on span "[PERSON_NAME]" at bounding box center [460, 238] width 65 height 13
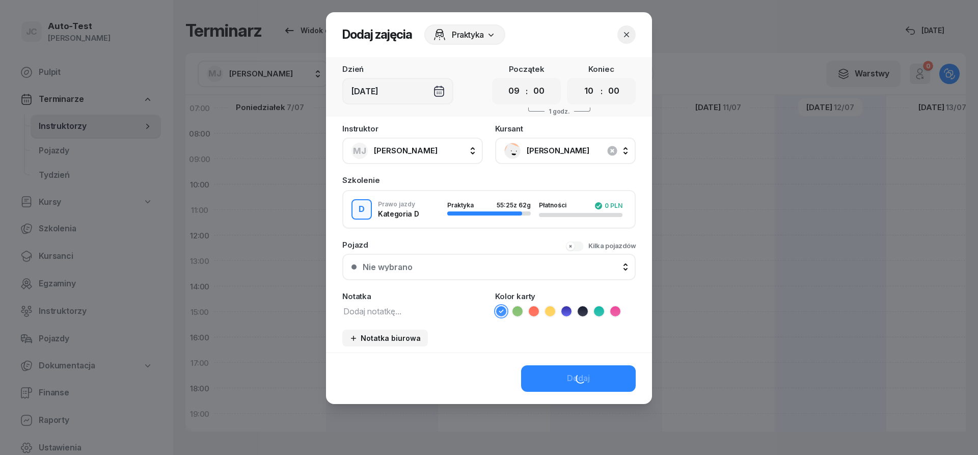
click at [470, 256] on button "Nie wybrano" at bounding box center [489, 267] width 294 height 26
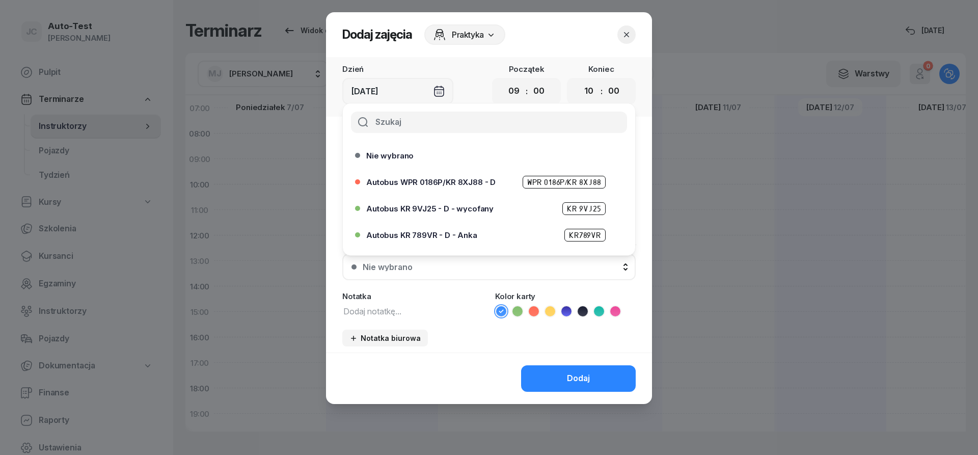
click at [626, 36] on icon "button" at bounding box center [626, 34] width 5 height 5
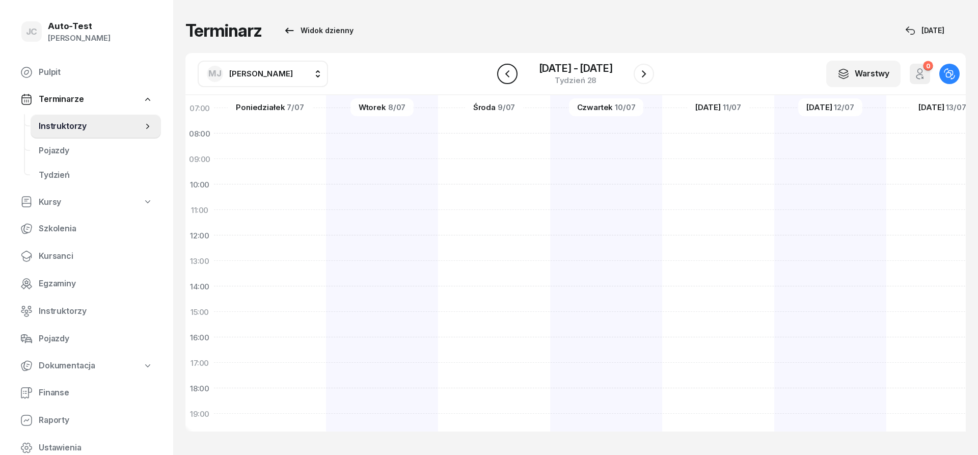
click at [513, 81] on button "button" at bounding box center [507, 74] width 20 height 20
click at [507, 77] on icon "button" at bounding box center [507, 74] width 12 height 12
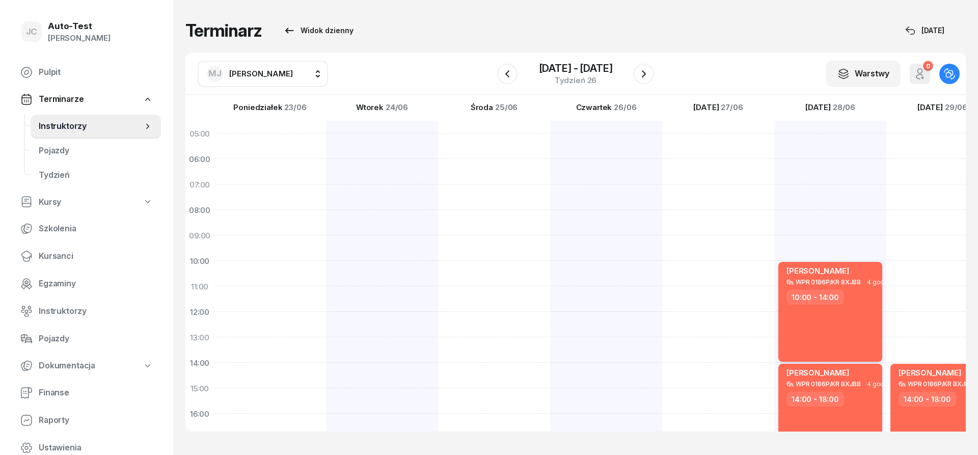
click at [821, 315] on div "[PERSON_NAME] WPR 0186P/KR 8XJ88 4 godz. 10:00 - 14:00" at bounding box center [831, 312] width 104 height 100
select select "10"
select select "14"
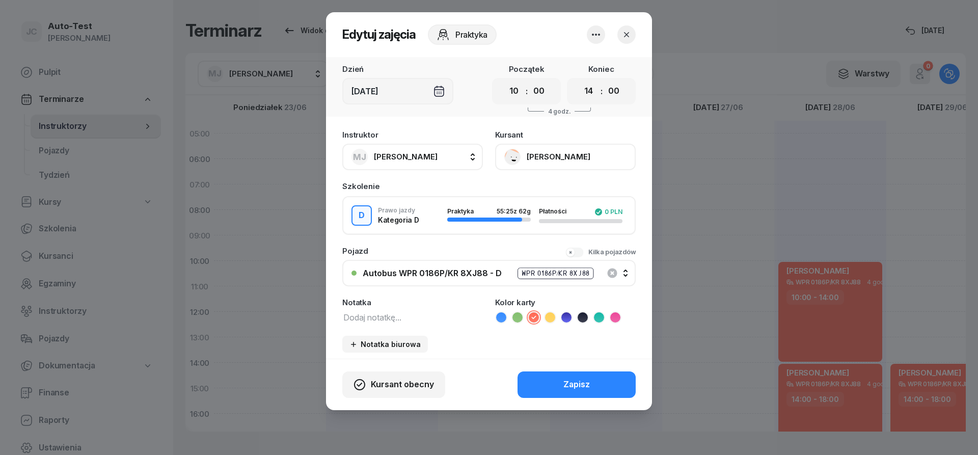
click at [623, 34] on icon "button" at bounding box center [627, 35] width 10 height 10
